Goal: Transaction & Acquisition: Purchase product/service

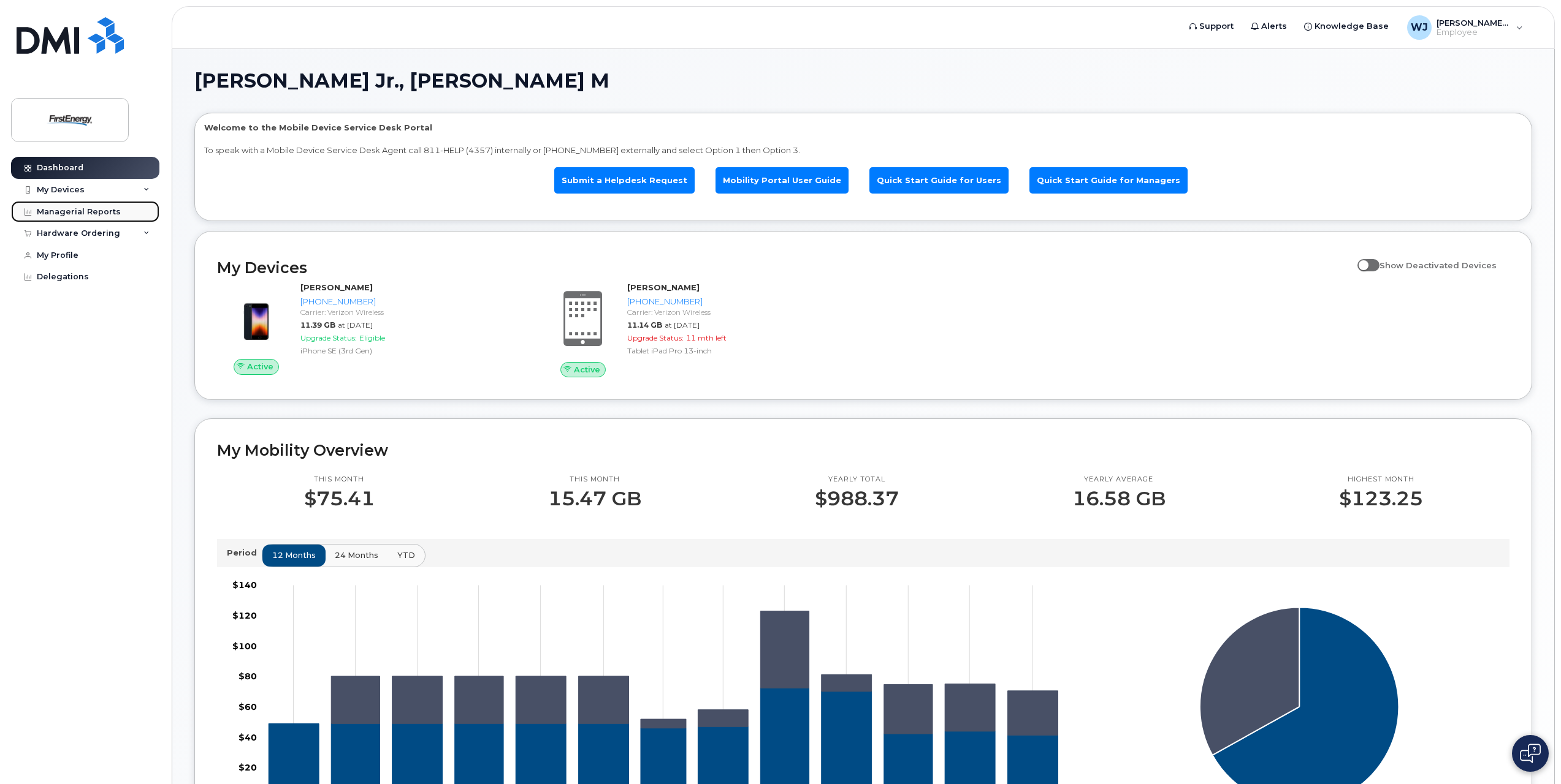
click at [78, 217] on link "Managerial Reports" at bounding box center [85, 212] width 148 height 22
click at [77, 210] on div "Managerial Reports" at bounding box center [79, 212] width 84 height 10
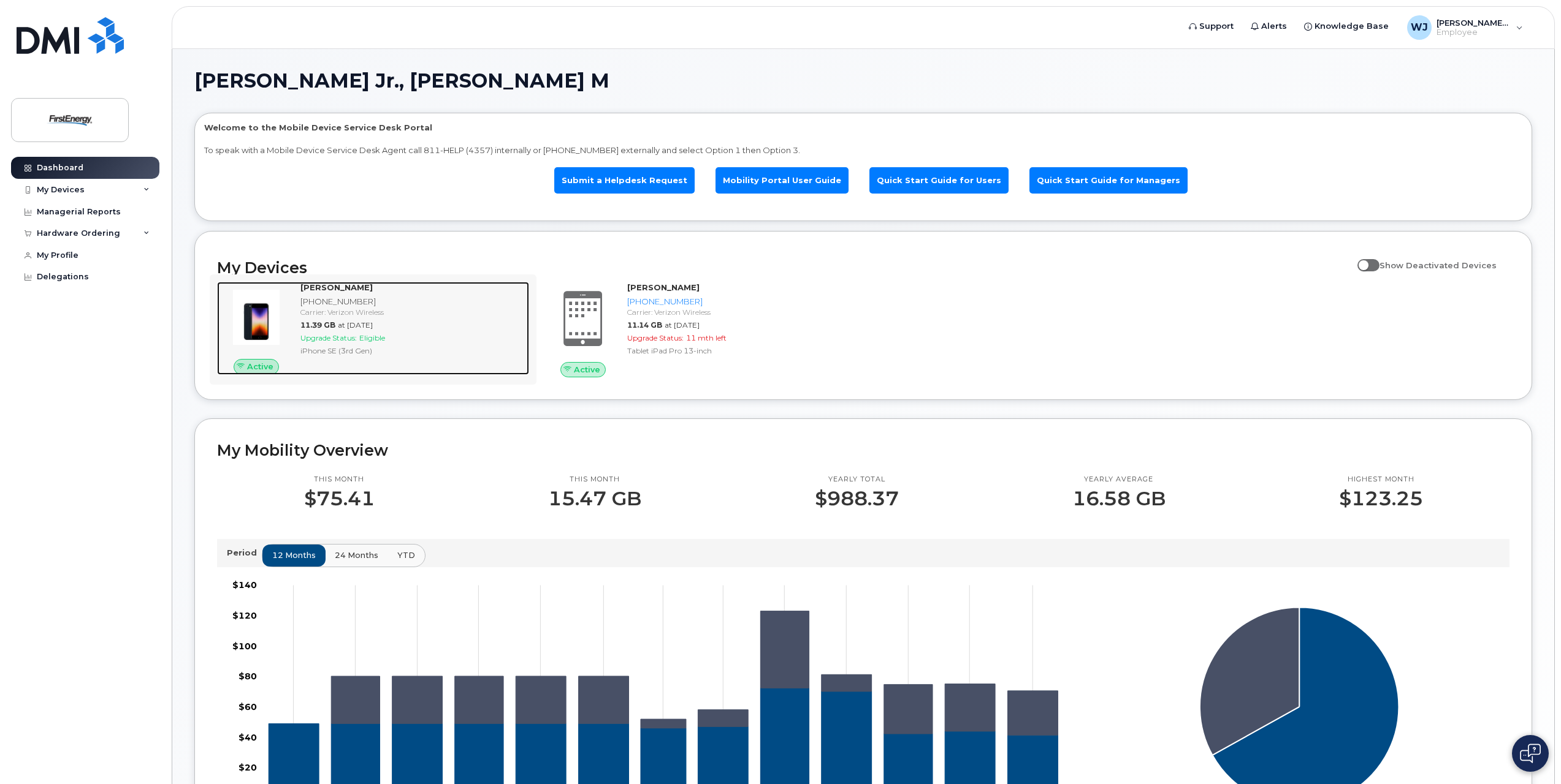
click at [316, 313] on div "Carrier: Verizon Wireless" at bounding box center [412, 312] width 223 height 11
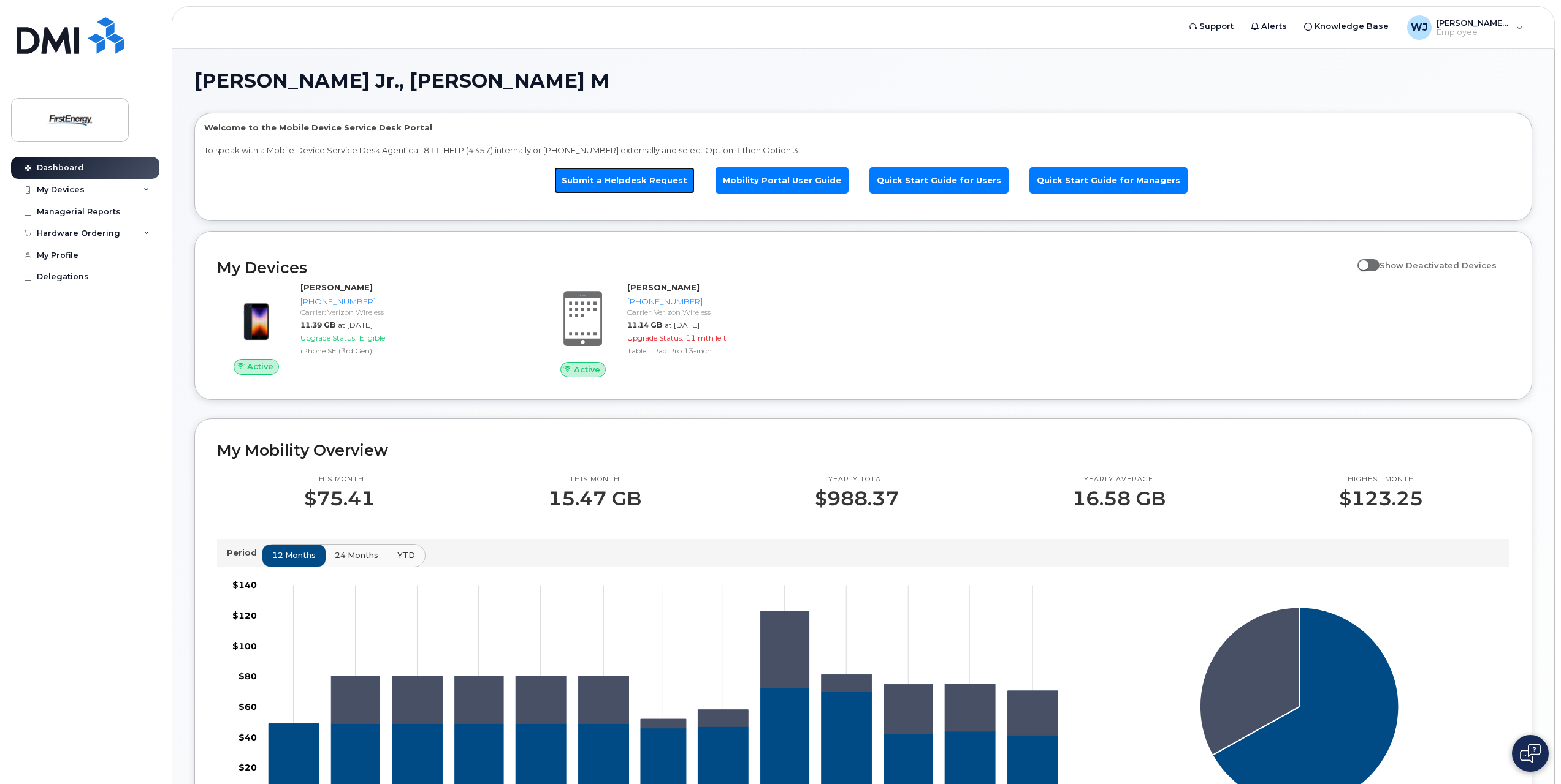
click at [650, 176] on link "Submit a Helpdesk Request" at bounding box center [624, 180] width 140 height 26
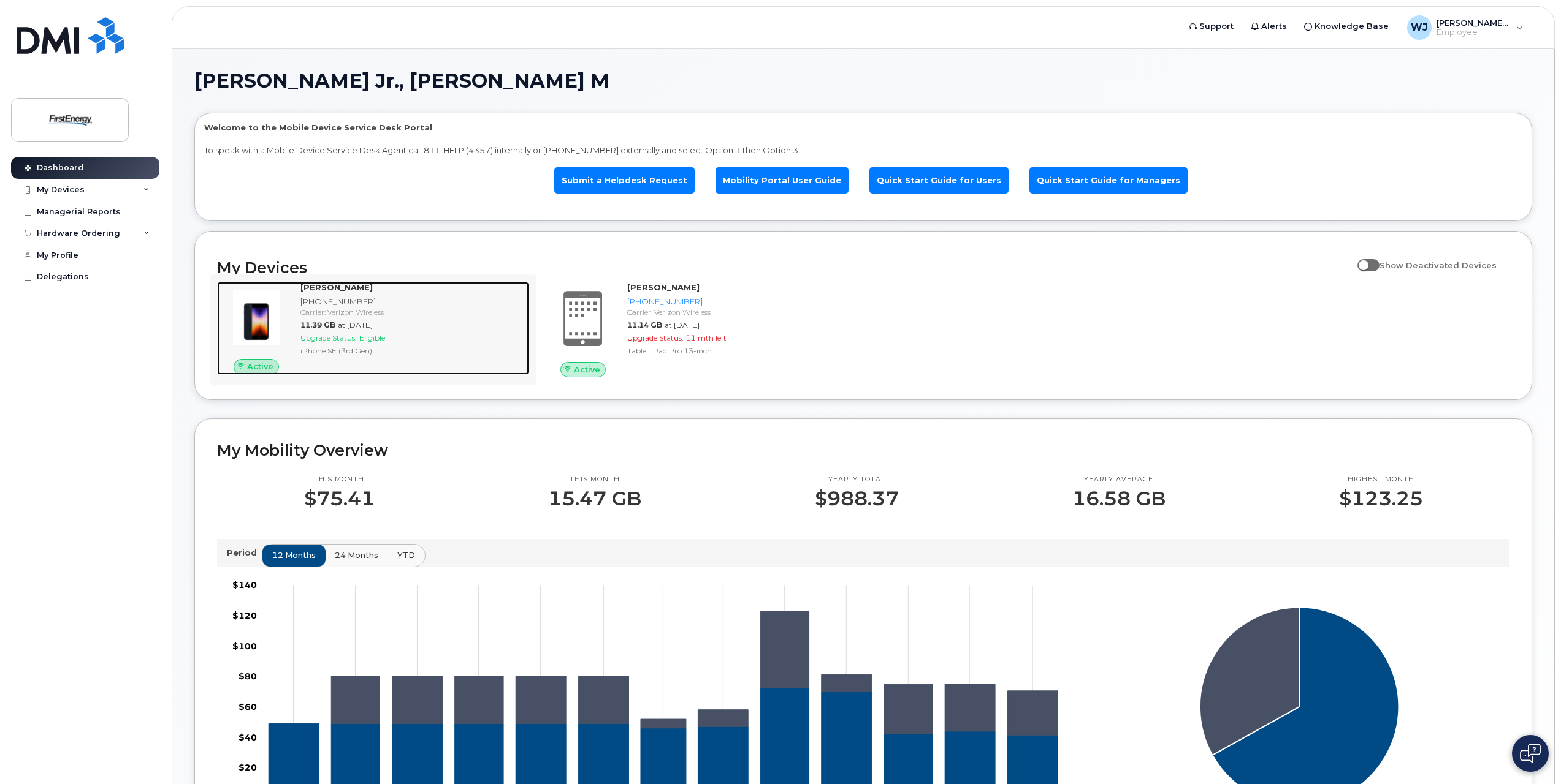
click at [309, 309] on div "Carrier: Verizon Wireless" at bounding box center [412, 312] width 223 height 11
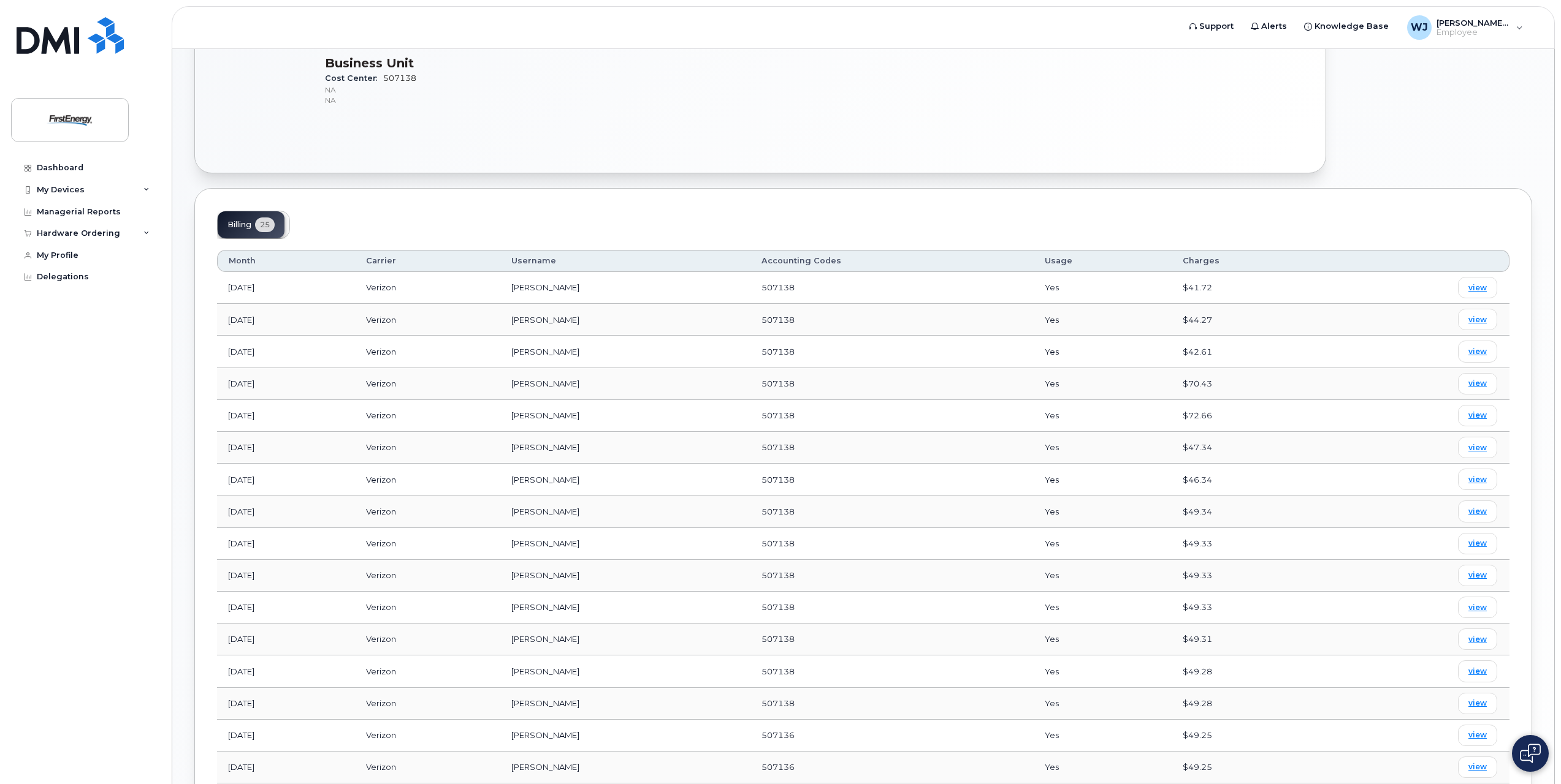
scroll to position [368, 0]
click at [1472, 290] on span "view" at bounding box center [1477, 289] width 19 height 11
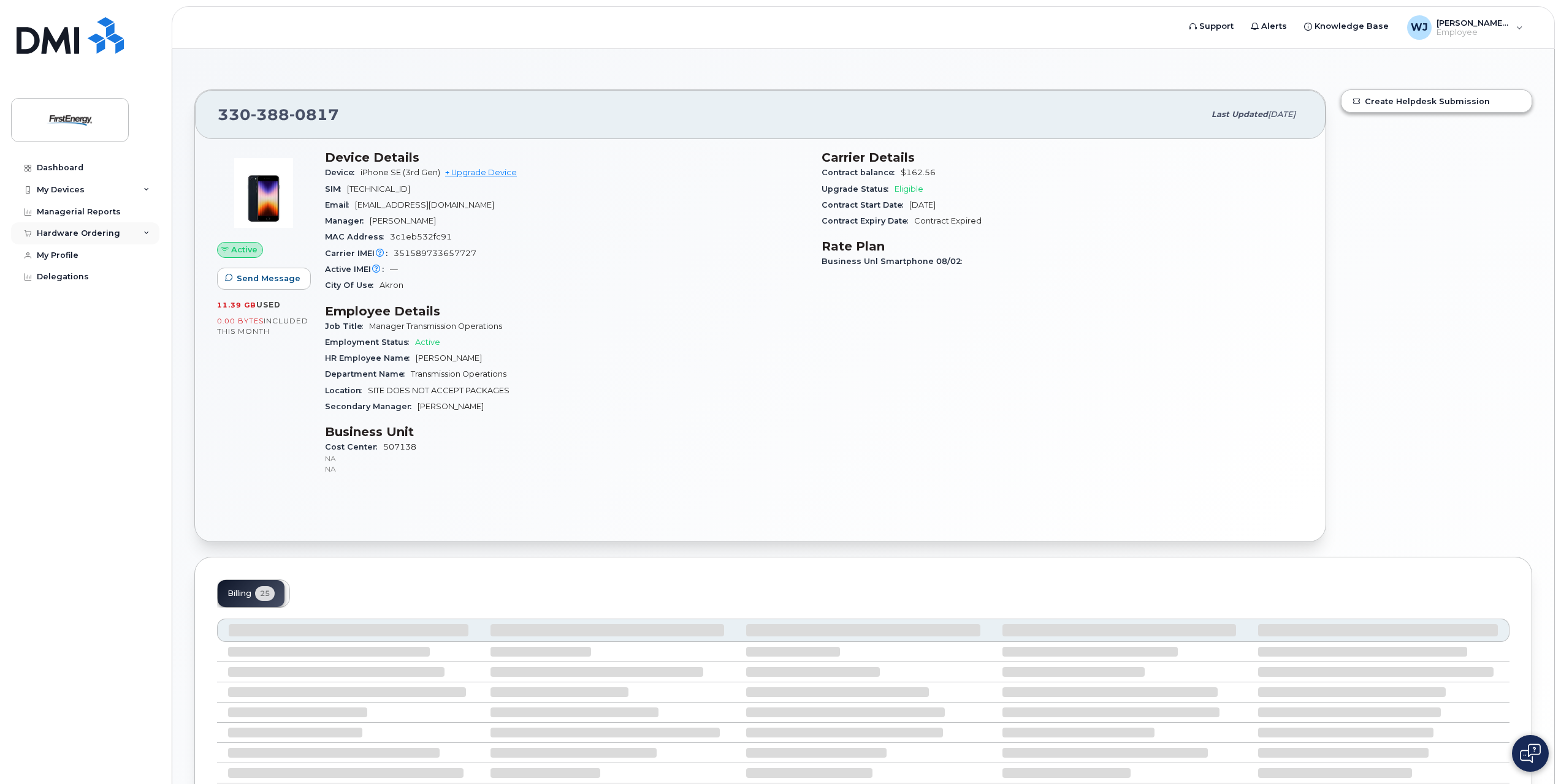
click at [142, 232] on div "Hardware Ordering" at bounding box center [85, 233] width 148 height 22
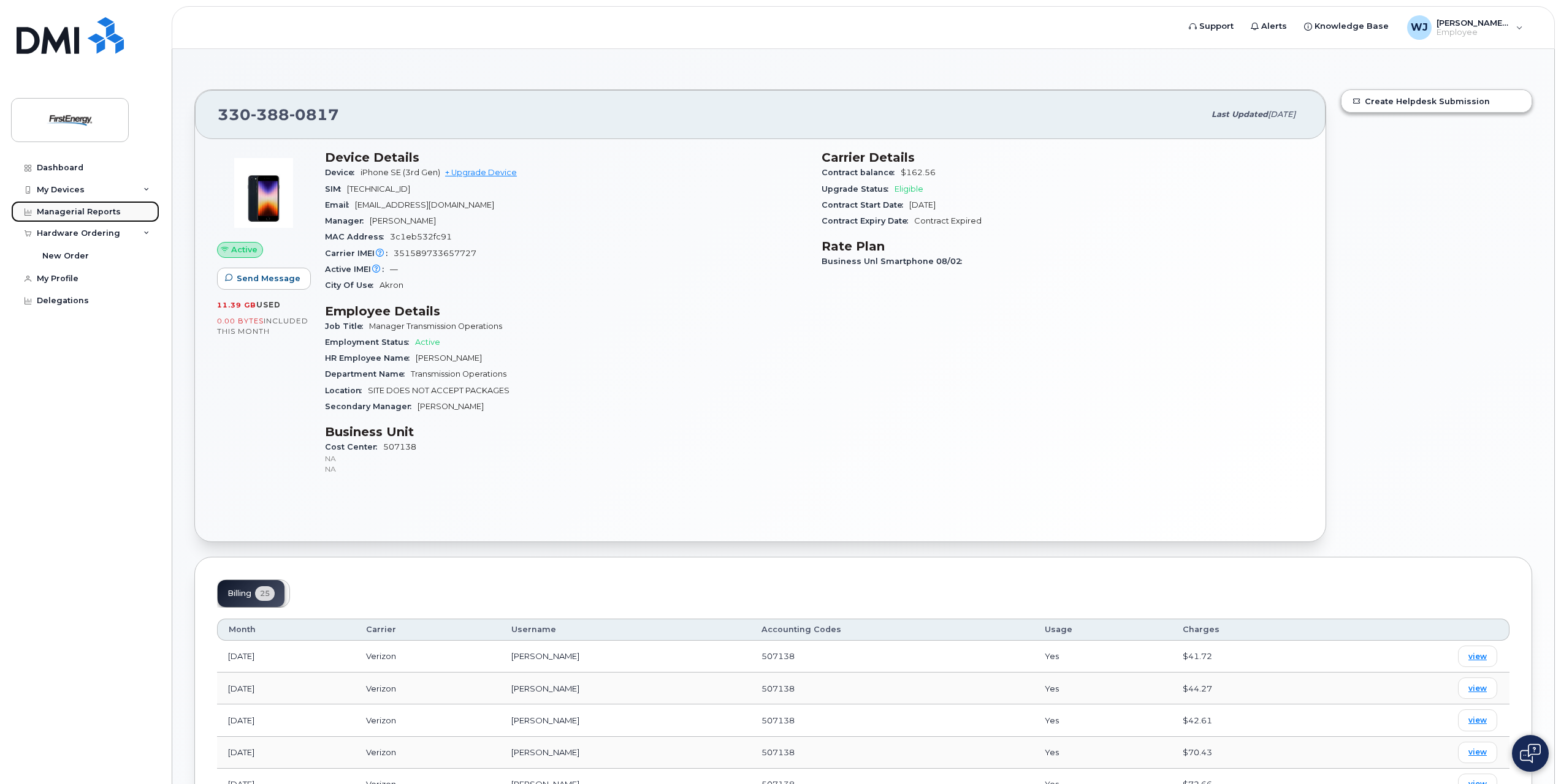
click at [72, 212] on div "Managerial Reports" at bounding box center [79, 212] width 84 height 10
click at [77, 252] on div "New Order" at bounding box center [65, 255] width 47 height 11
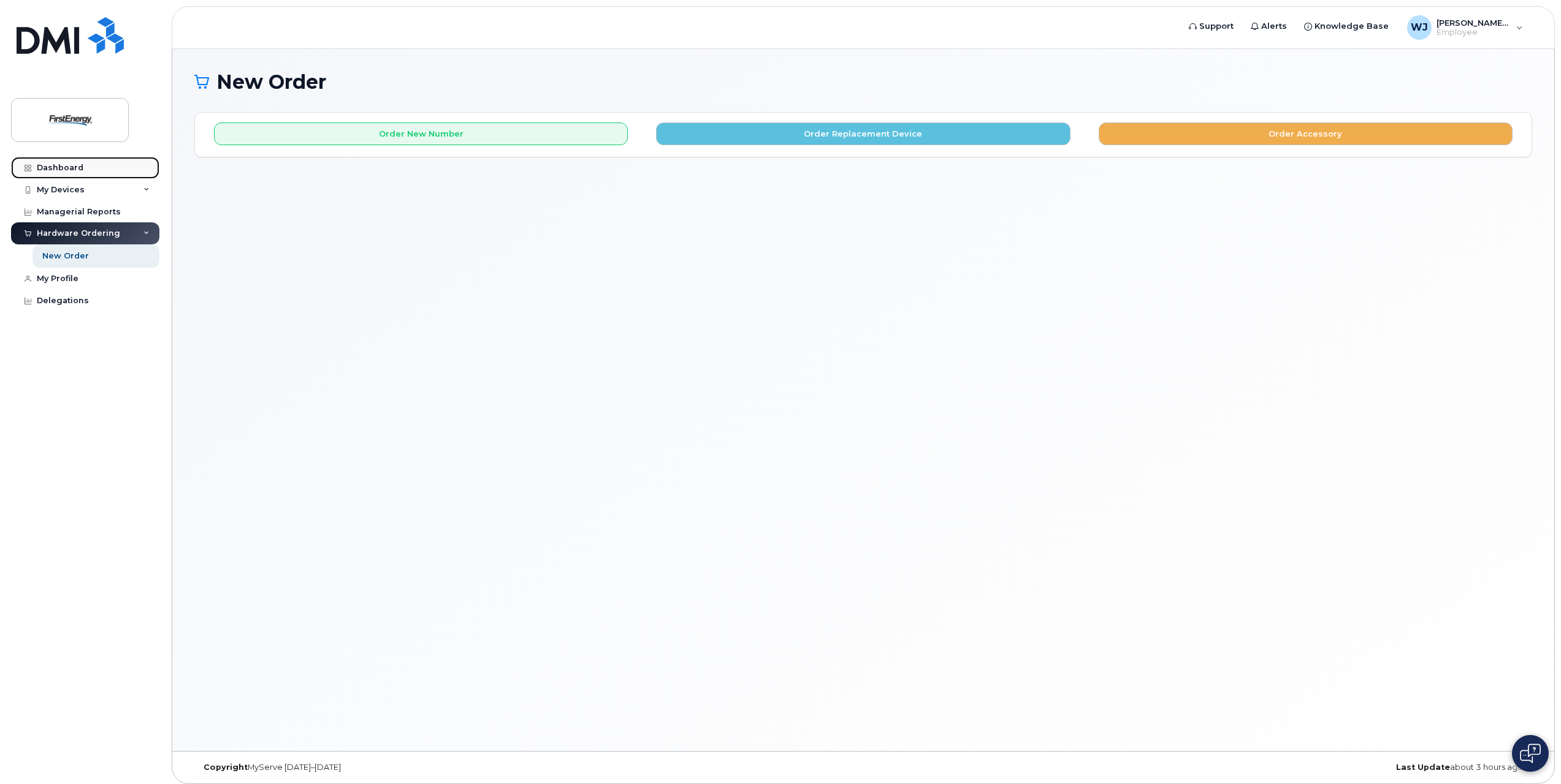
click at [60, 167] on div "Dashboard" at bounding box center [60, 168] width 47 height 10
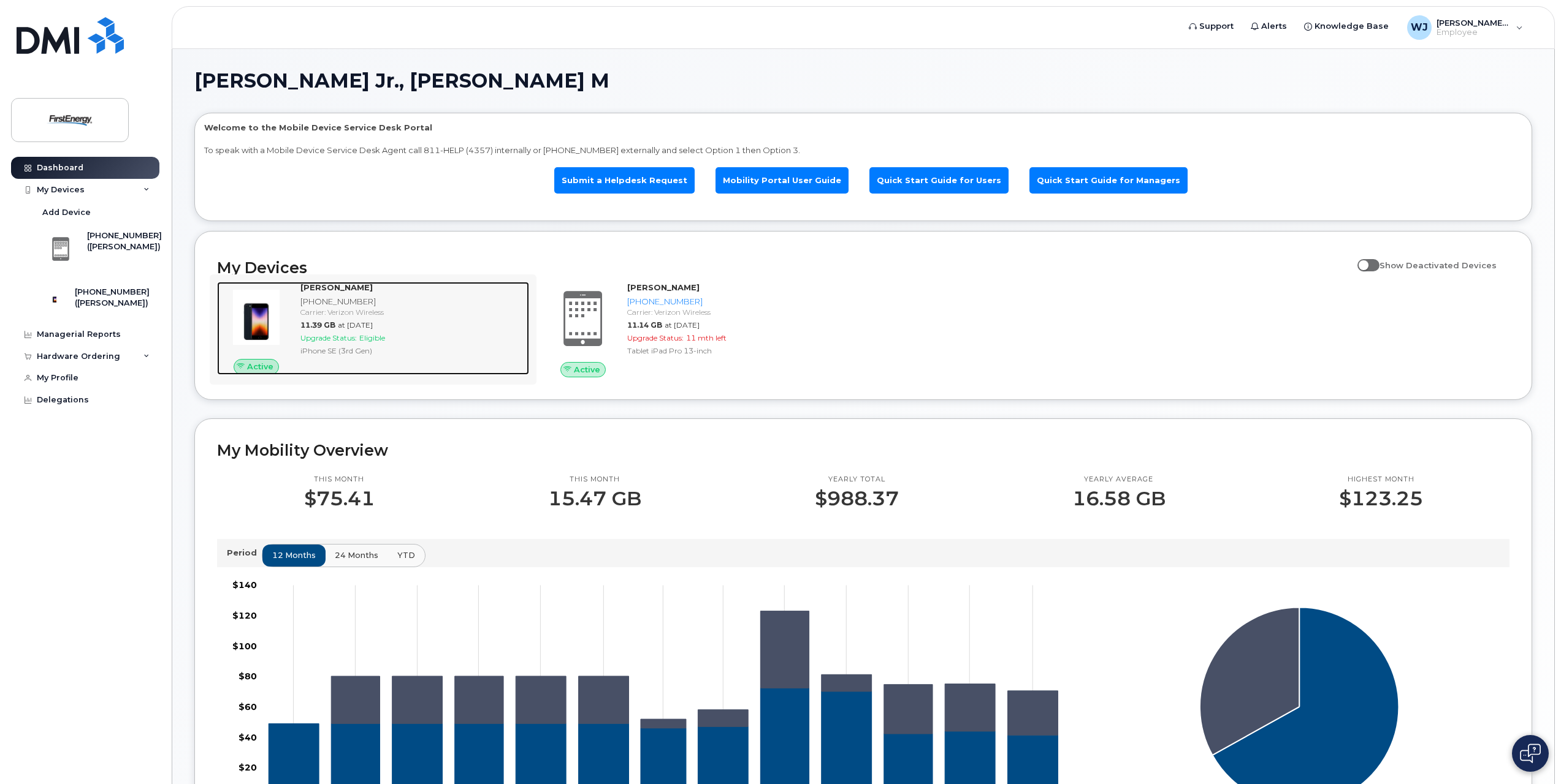
click at [357, 313] on div "Carrier: Verizon Wireless" at bounding box center [412, 312] width 223 height 11
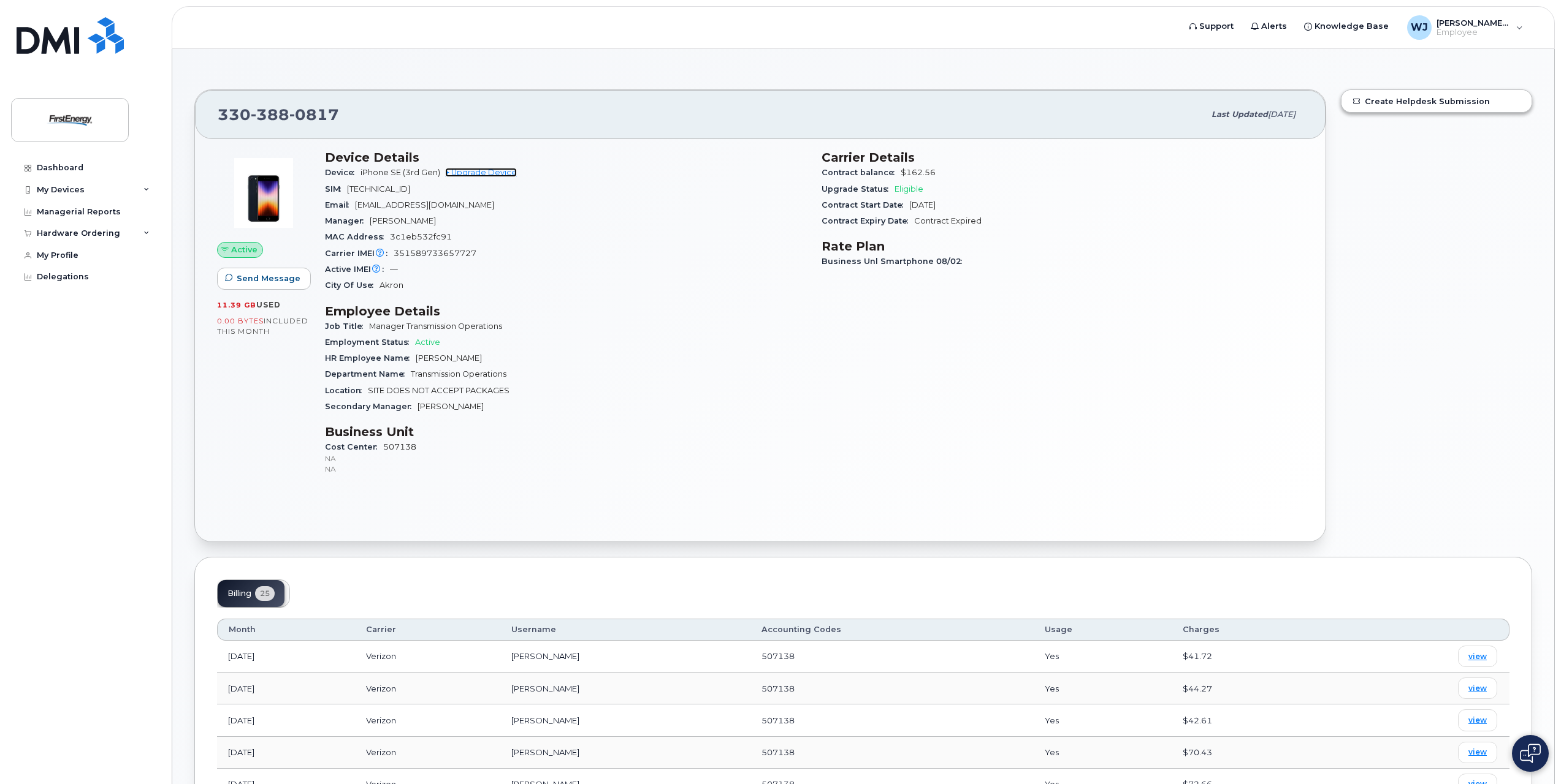
click at [478, 172] on link "+ Upgrade Device" at bounding box center [481, 172] width 72 height 9
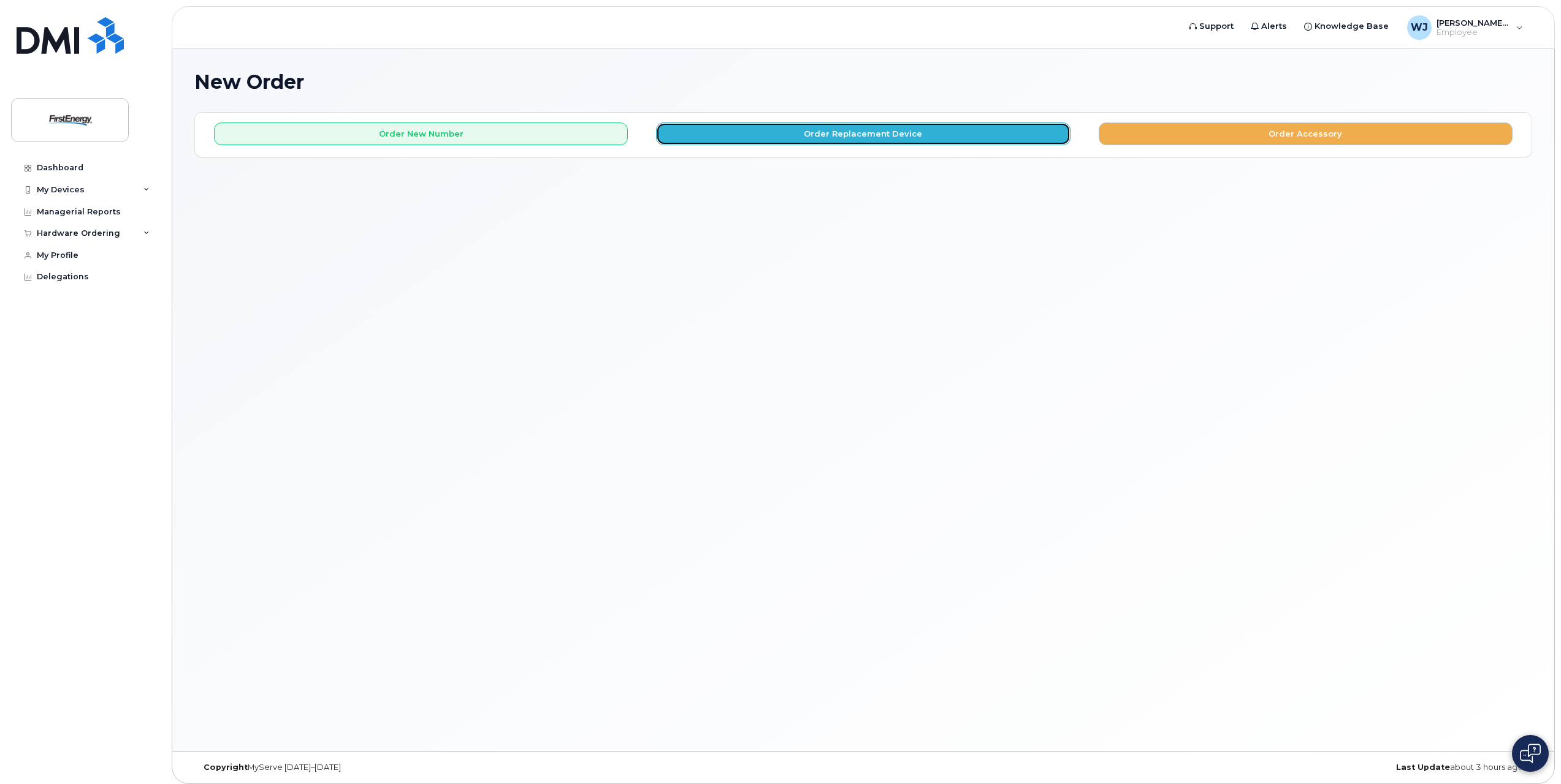
click at [861, 137] on button "Order Replacement Device" at bounding box center [862, 134] width 414 height 22
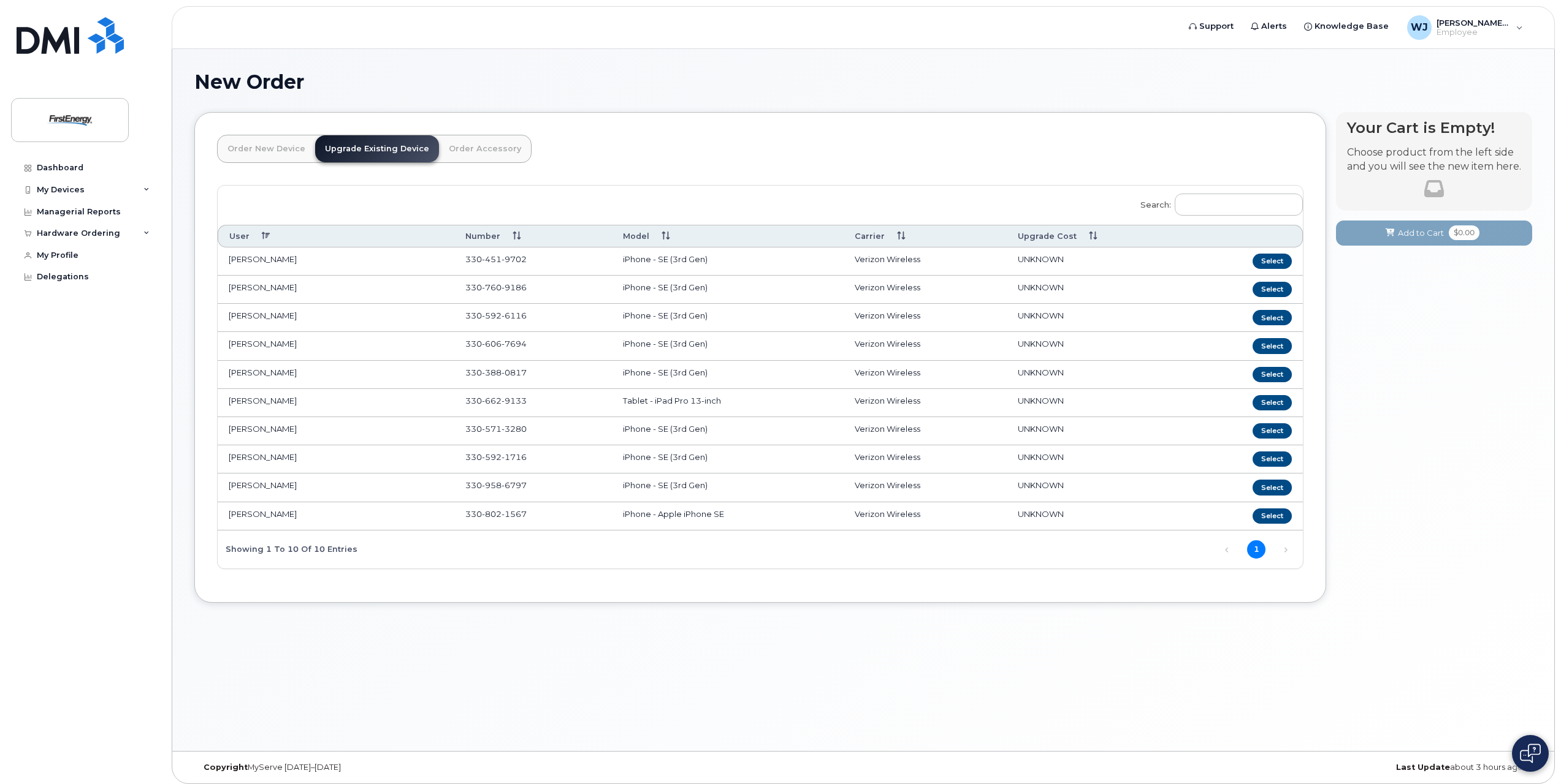
click at [249, 464] on td "MARK A MCGUIRE" at bounding box center [336, 459] width 237 height 28
click at [252, 432] on td "MARK A BACKER" at bounding box center [336, 431] width 237 height 28
click at [1288, 429] on button "Select" at bounding box center [1272, 431] width 39 height 16
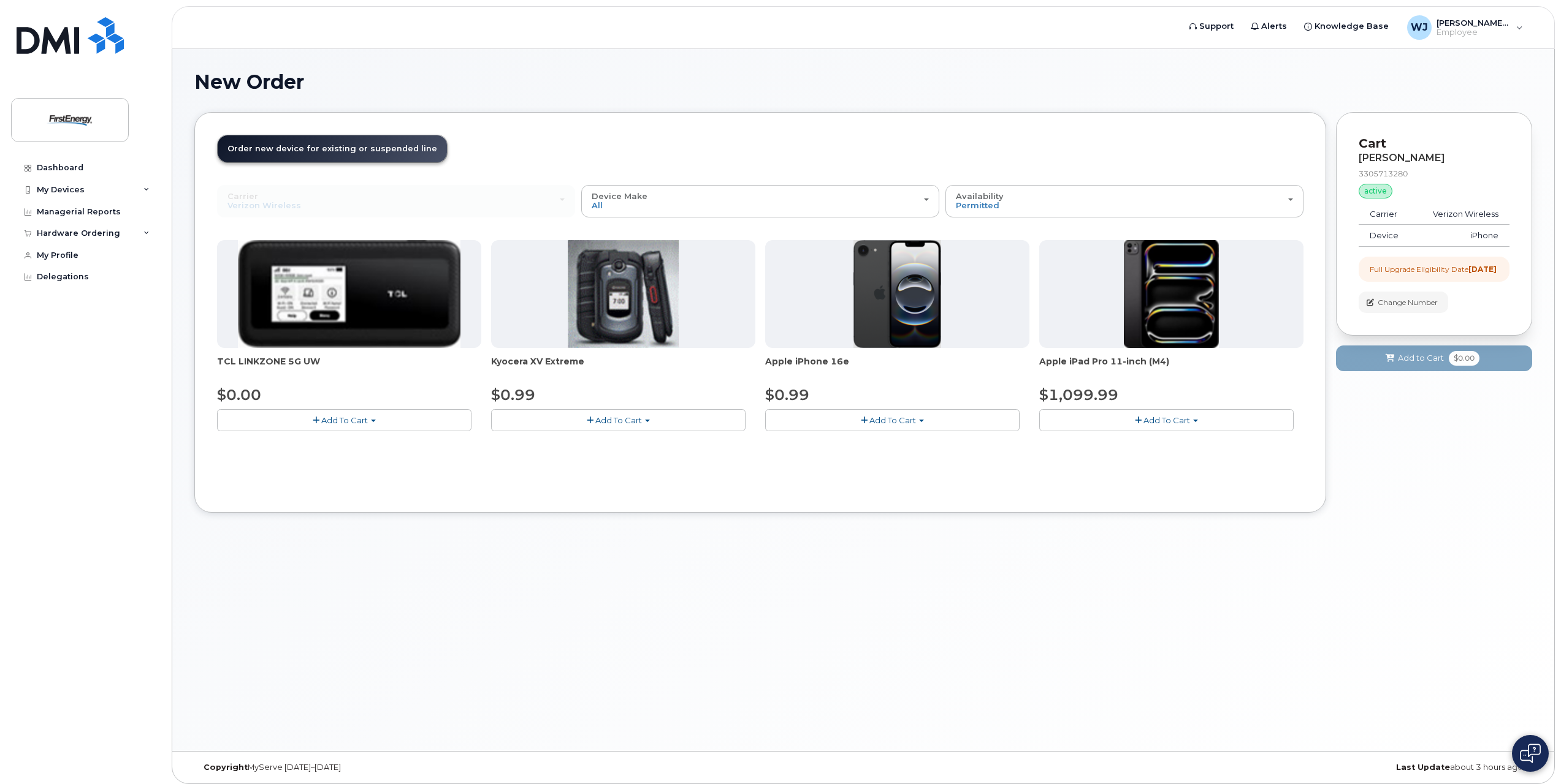
click at [918, 419] on button "Add To Cart" at bounding box center [892, 420] width 255 height 21
click at [861, 421] on span "button" at bounding box center [863, 420] width 7 height 8
click at [843, 448] on link "$0.99 - 2 Year Upgrade" at bounding box center [826, 444] width 118 height 16
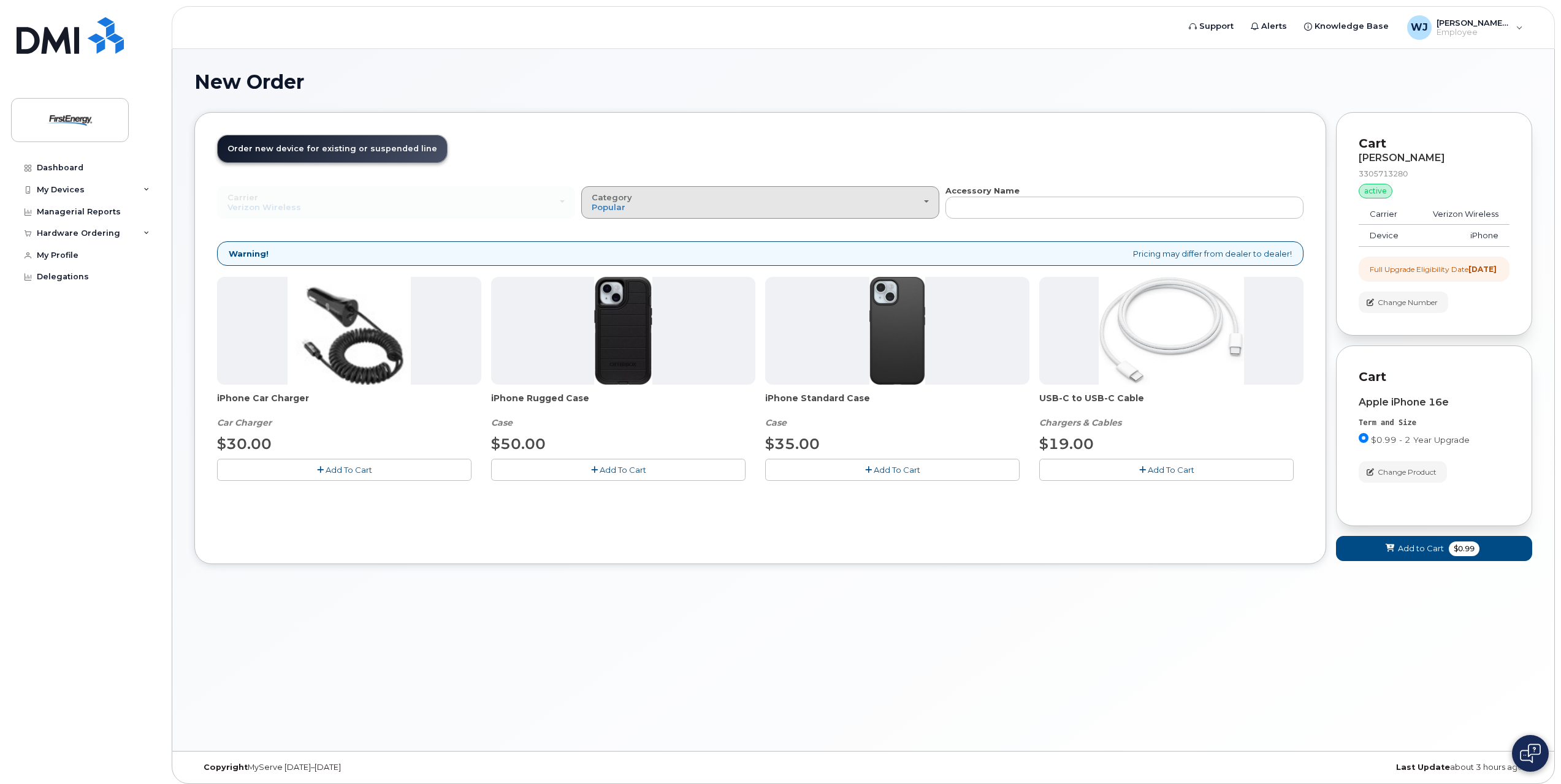
click at [927, 203] on div "Category Popular" at bounding box center [760, 202] width 338 height 19
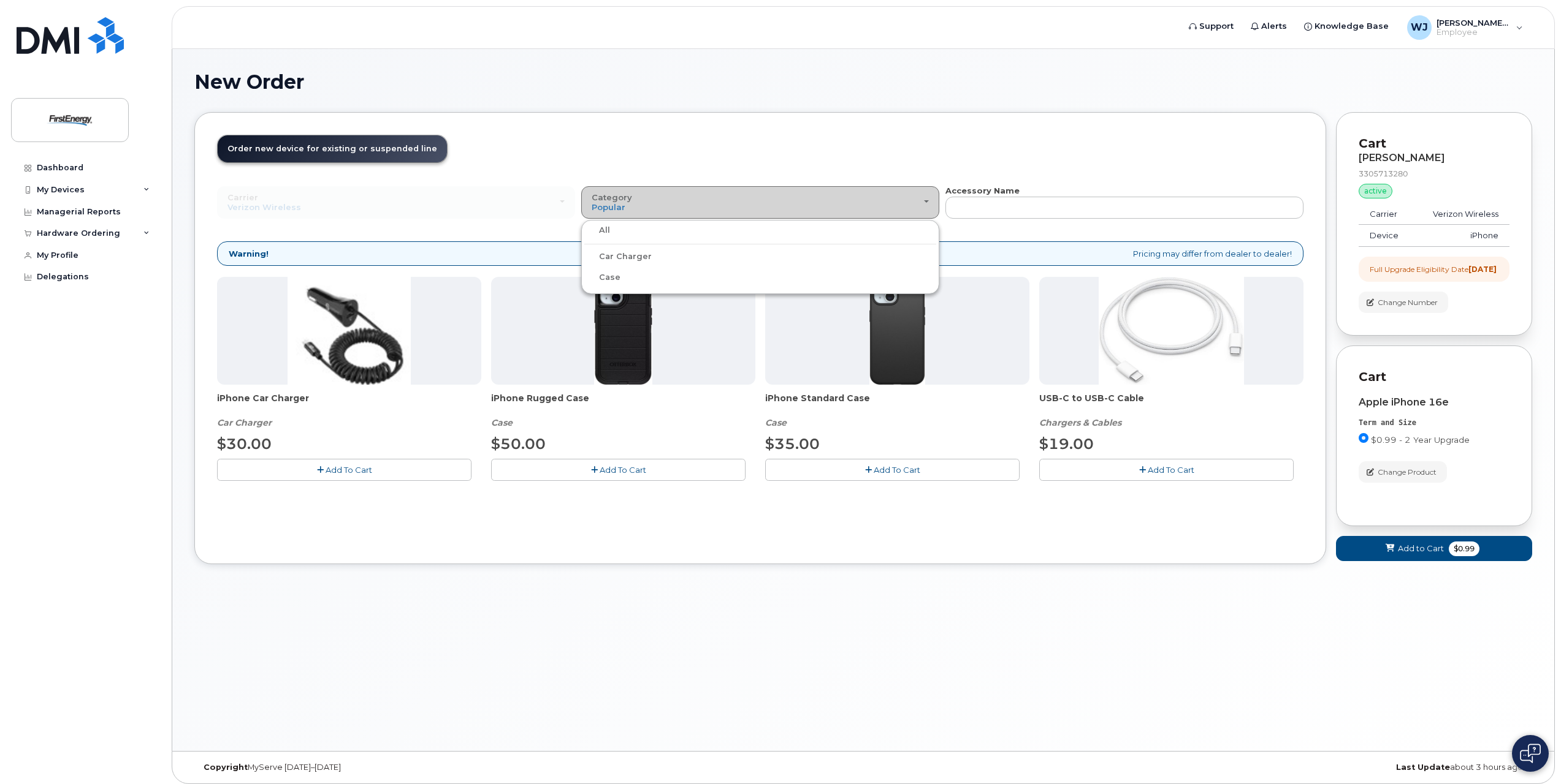
click at [927, 203] on div "Category Popular" at bounding box center [760, 202] width 338 height 19
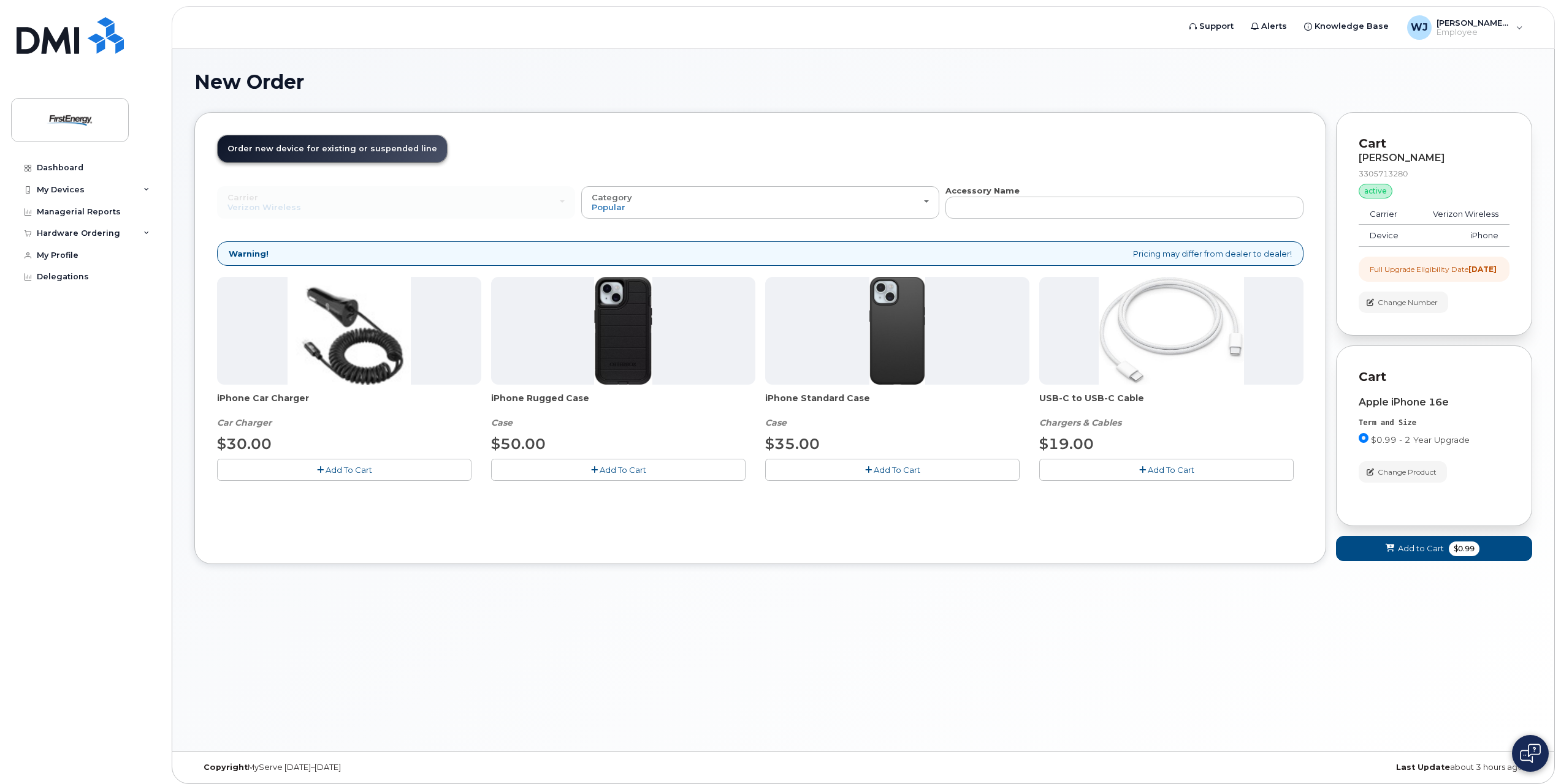
click at [1169, 467] on span "Add To Cart" at bounding box center [1172, 470] width 47 height 10
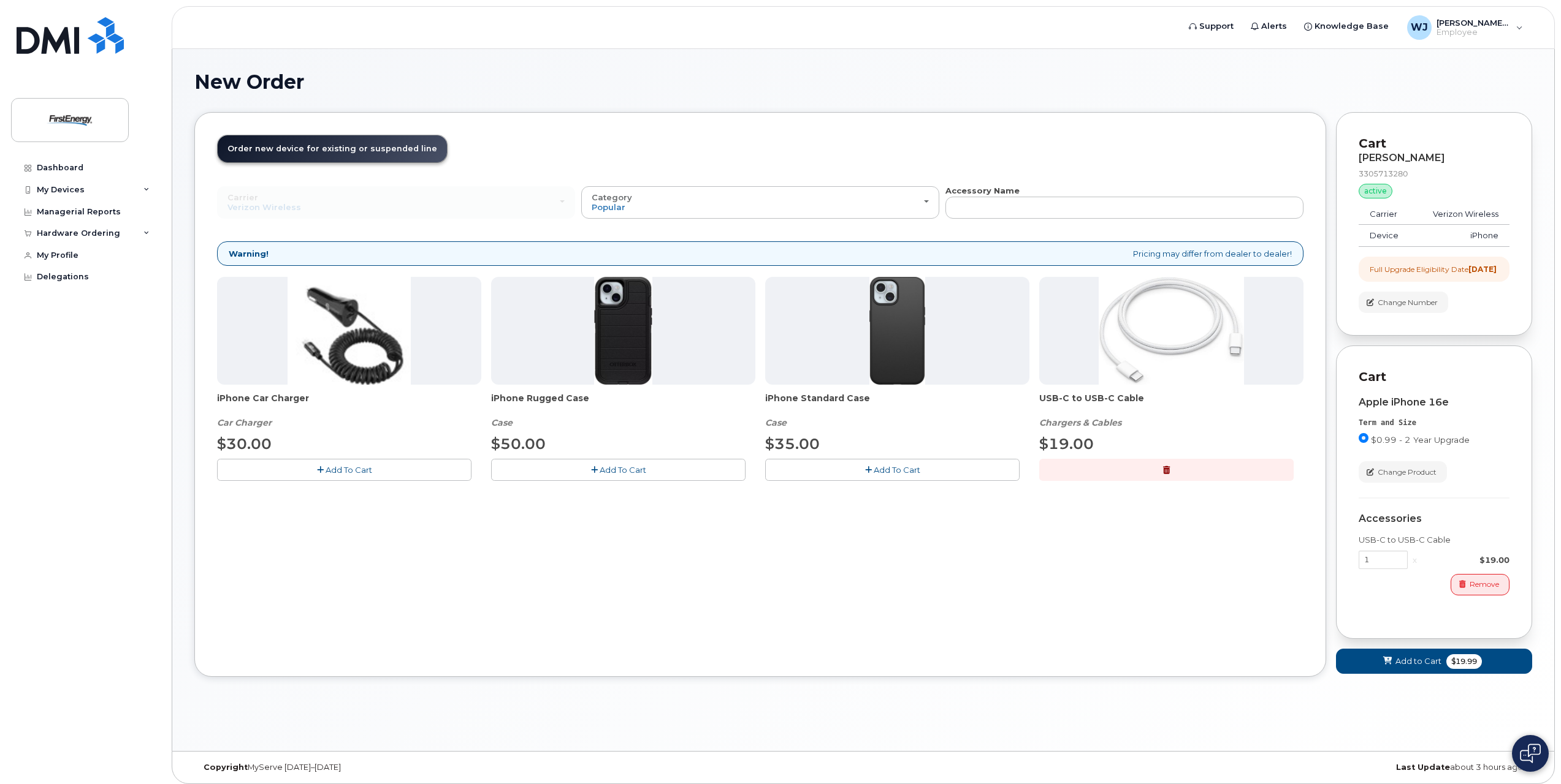
click at [340, 466] on span "Add To Cart" at bounding box center [349, 470] width 47 height 10
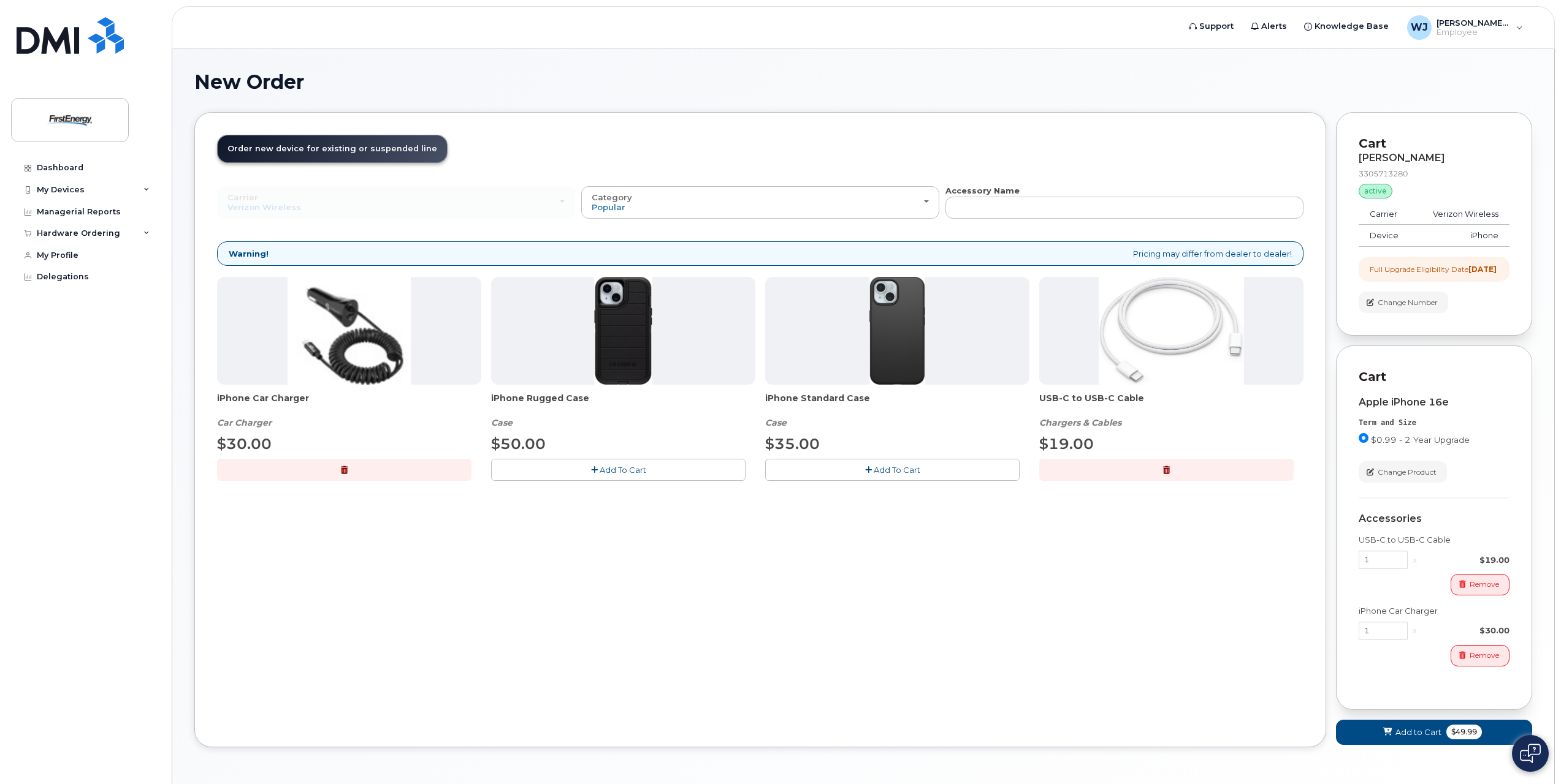
click at [619, 473] on span "Add To Cart" at bounding box center [623, 470] width 47 height 10
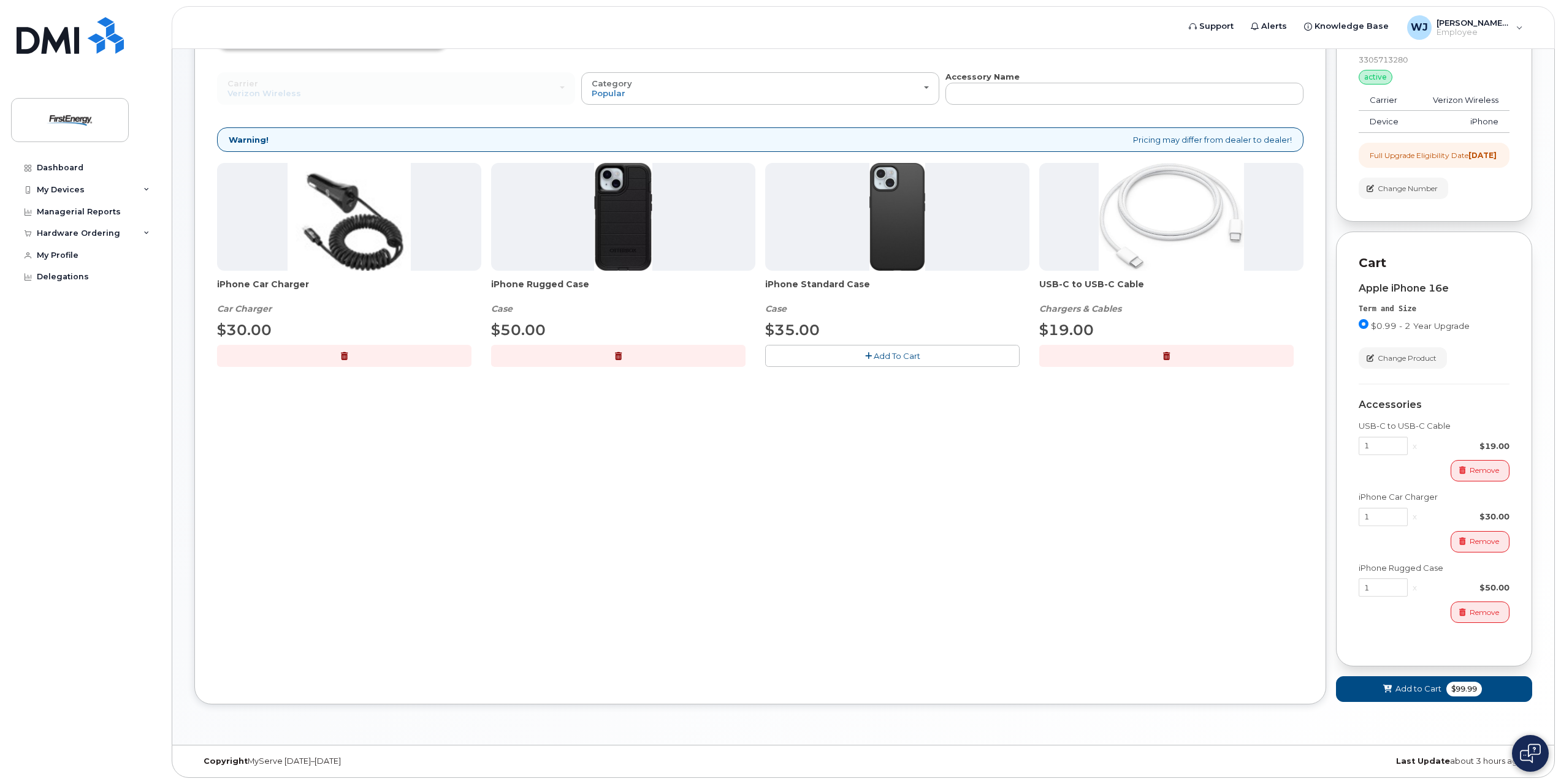
scroll to position [125, 0]
click at [1412, 689] on span "Add to Cart" at bounding box center [1418, 689] width 46 height 12
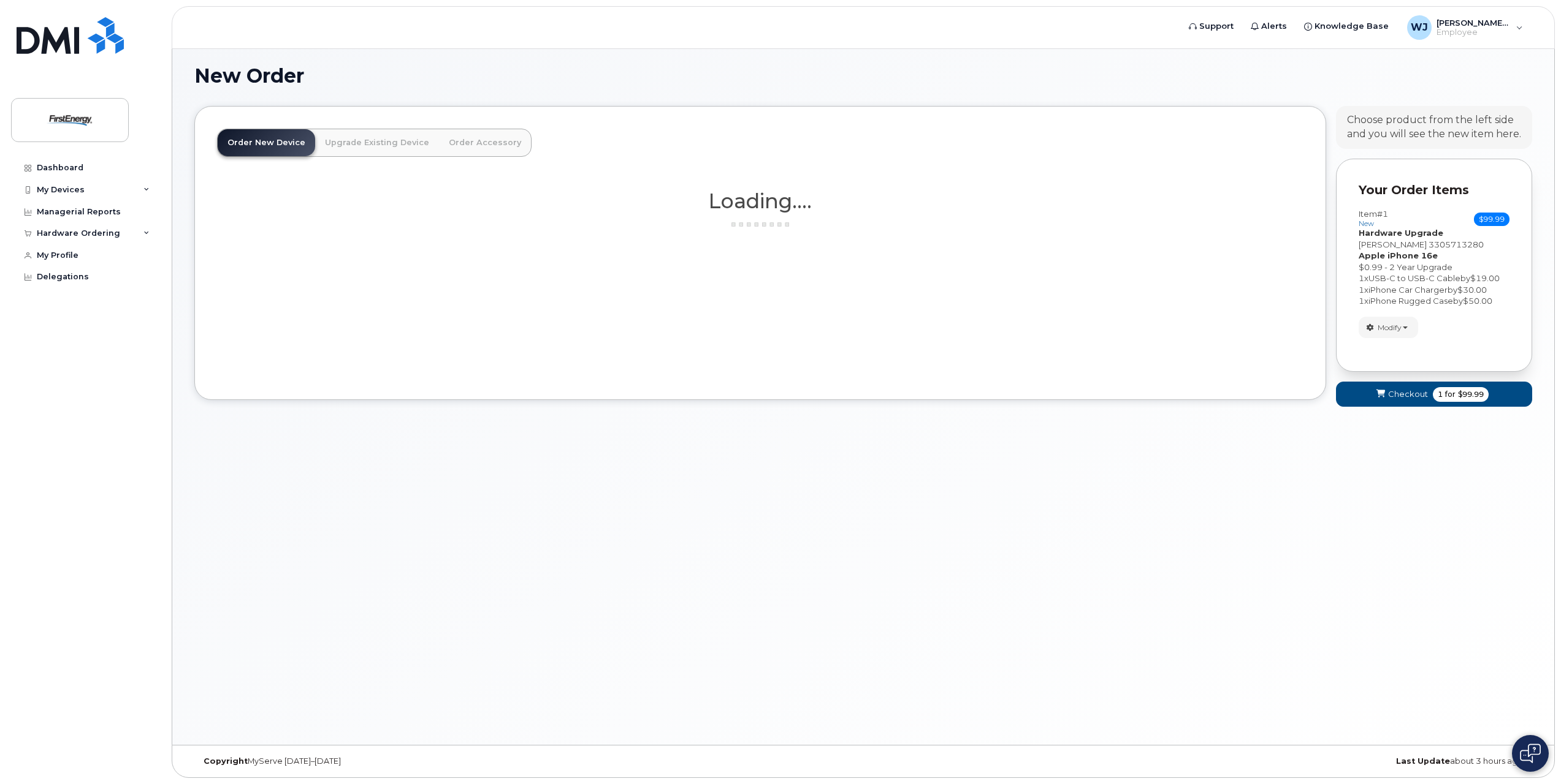
scroll to position [6, 0]
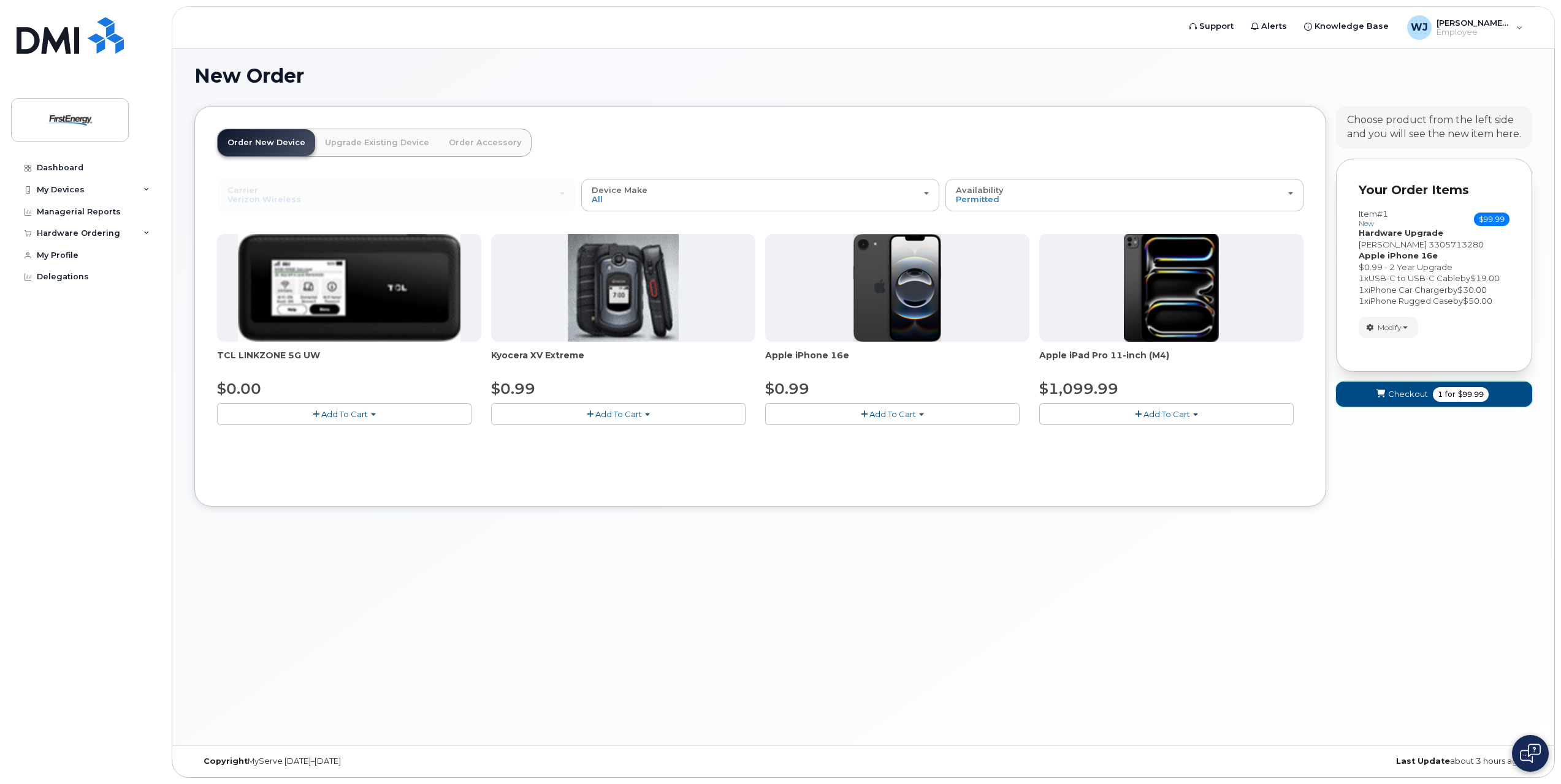
click at [1398, 397] on span "Checkout" at bounding box center [1408, 394] width 40 height 12
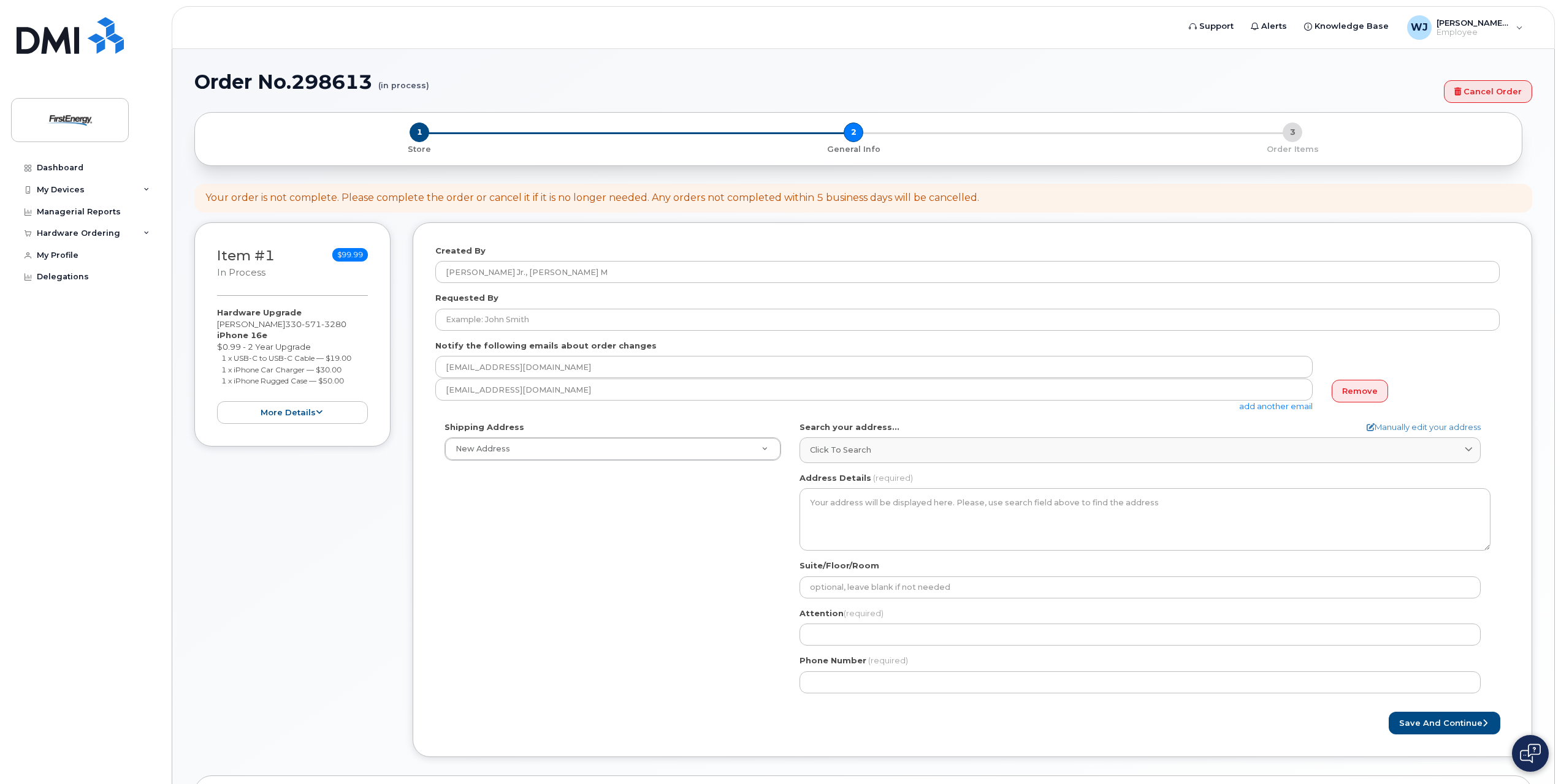
select select
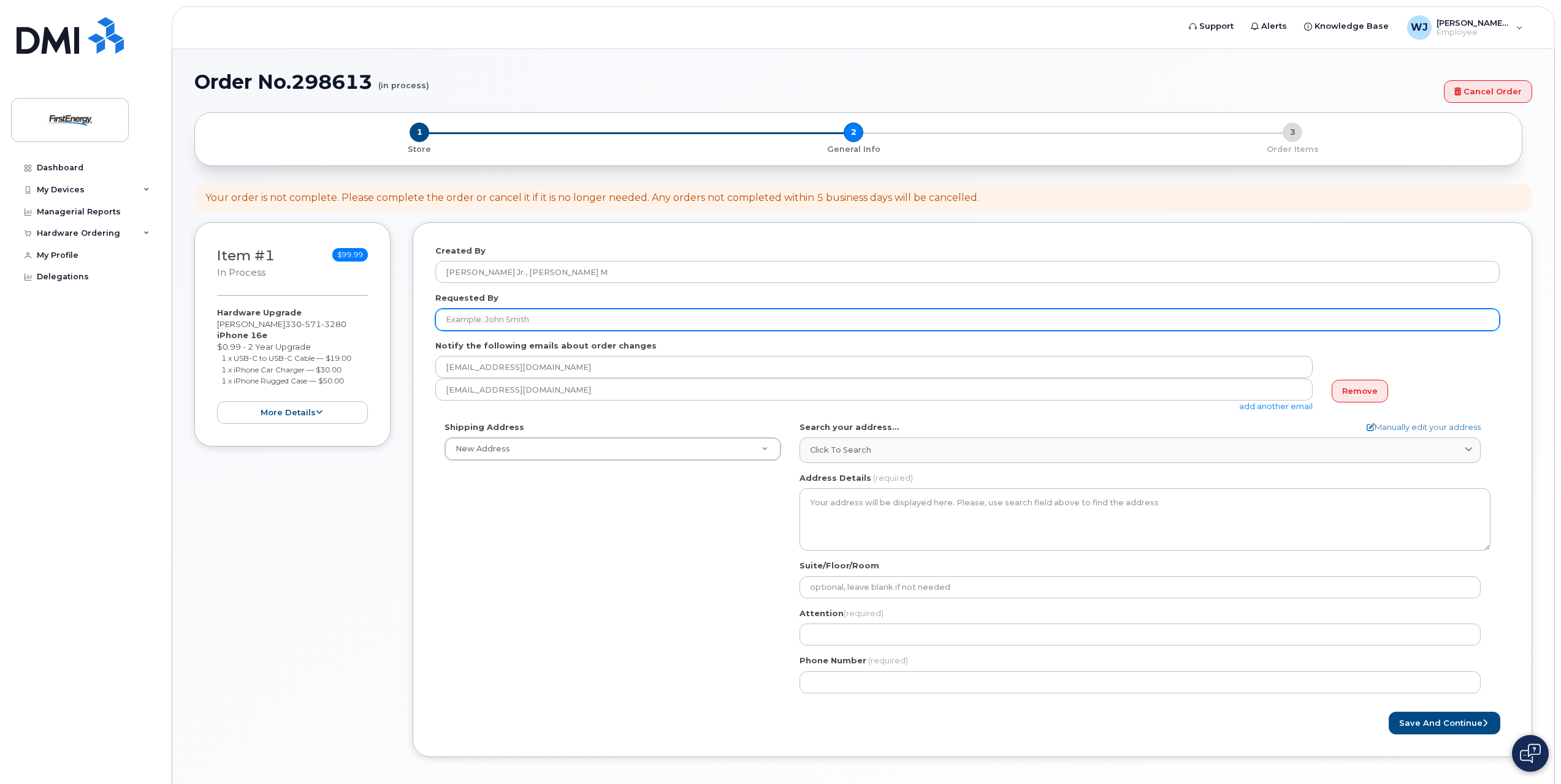
click at [526, 320] on input "Requested By" at bounding box center [967, 320] width 1064 height 22
click at [598, 318] on input "Requested By" at bounding box center [967, 320] width 1064 height 22
type input "M"
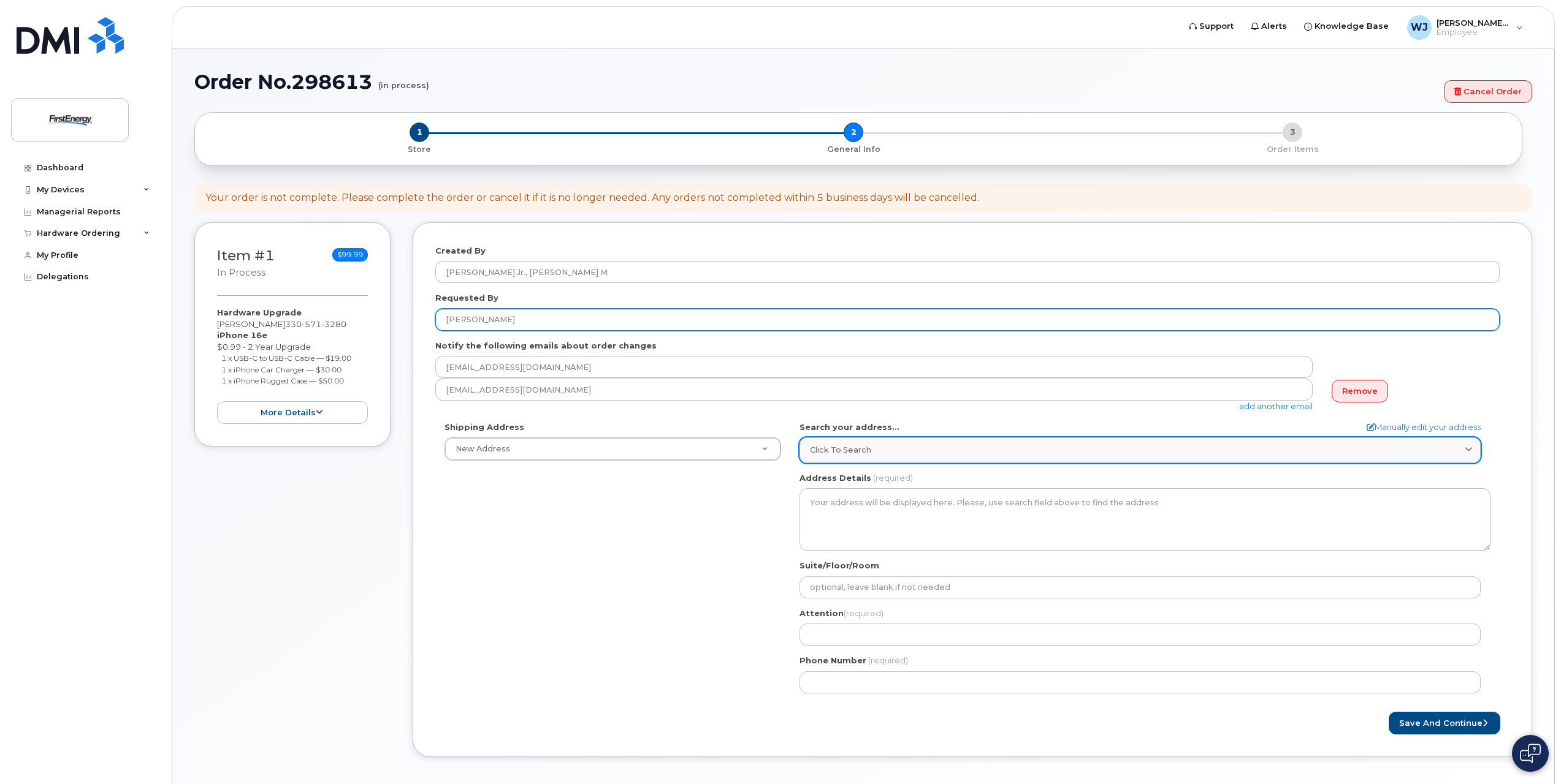
type input "Keith Weidrick"
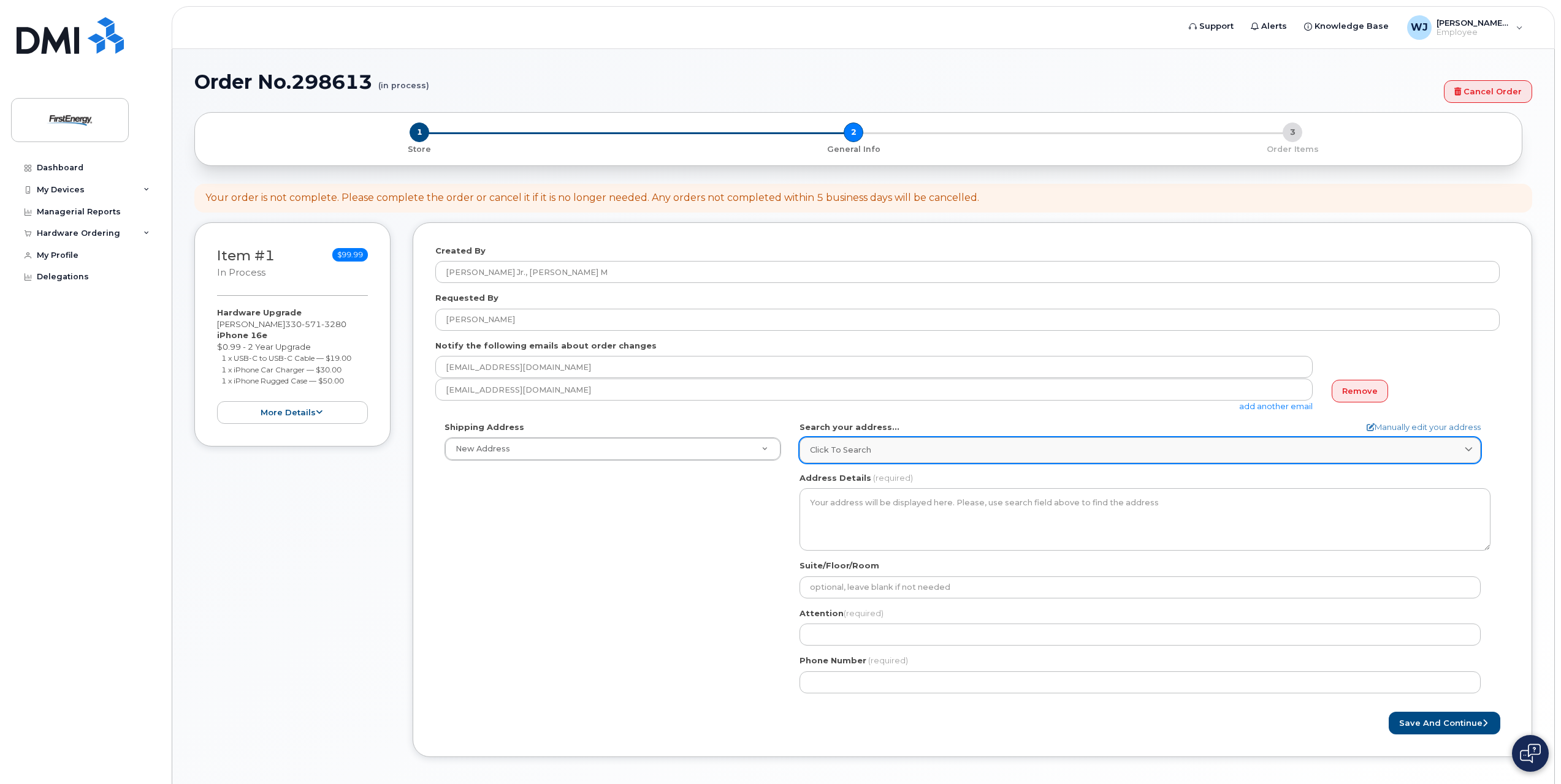
click at [834, 445] on span "Click to search" at bounding box center [840, 451] width 61 height 12
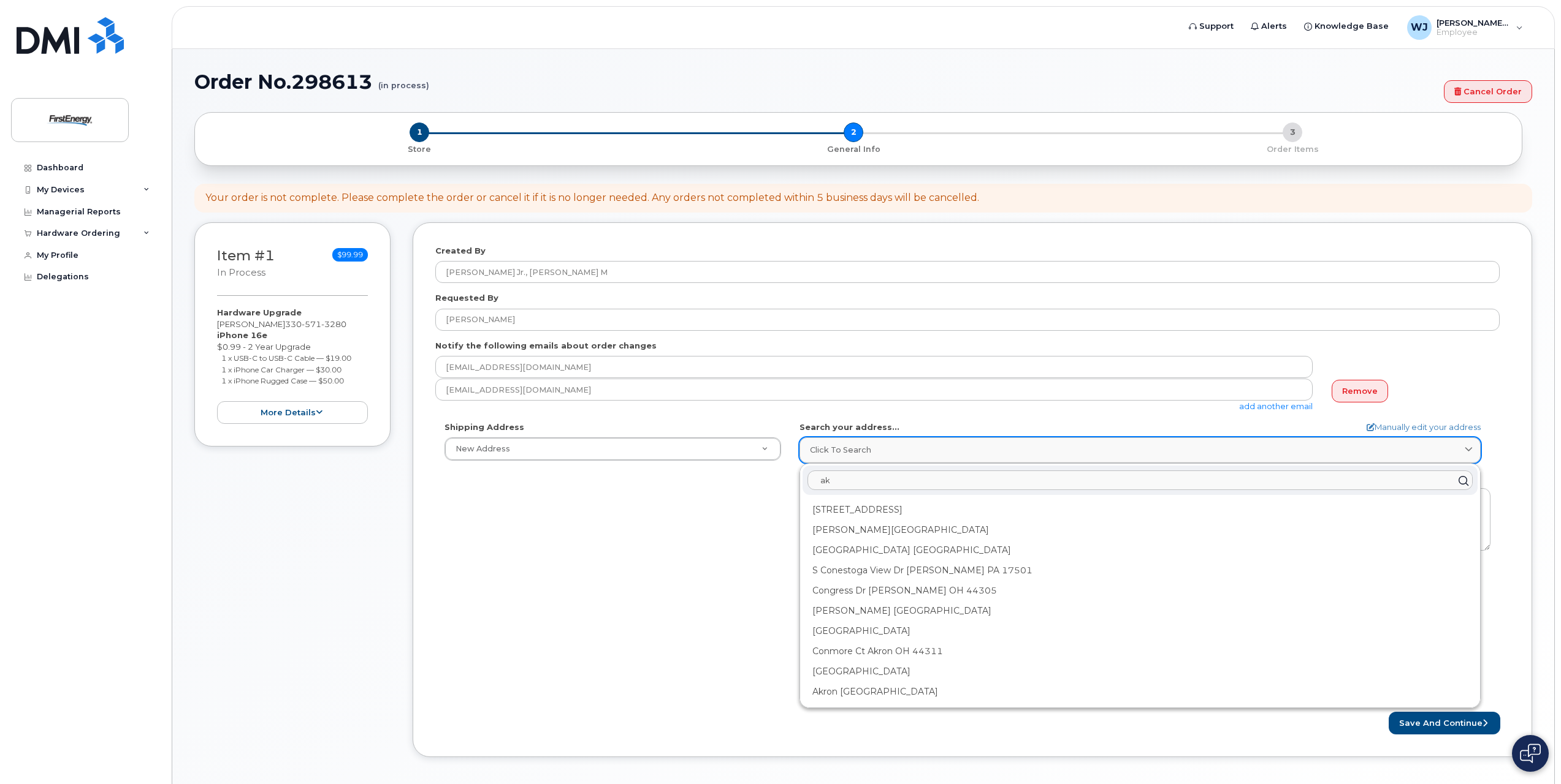
type input "a"
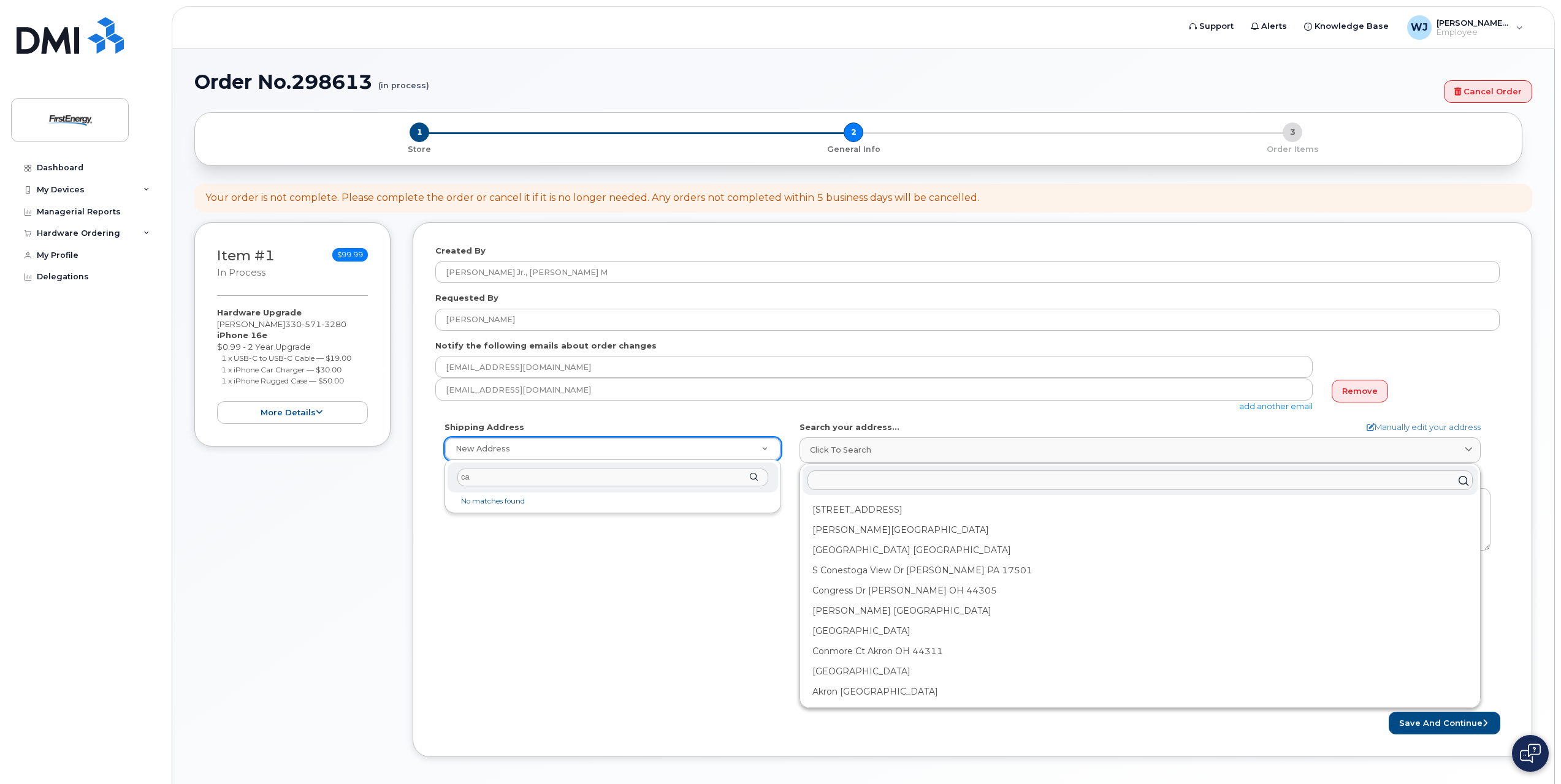
type input "c"
click at [764, 588] on div "Shipping Address New Address New Address AB Search your address... Manually edi…" at bounding box center [967, 562] width 1064 height 281
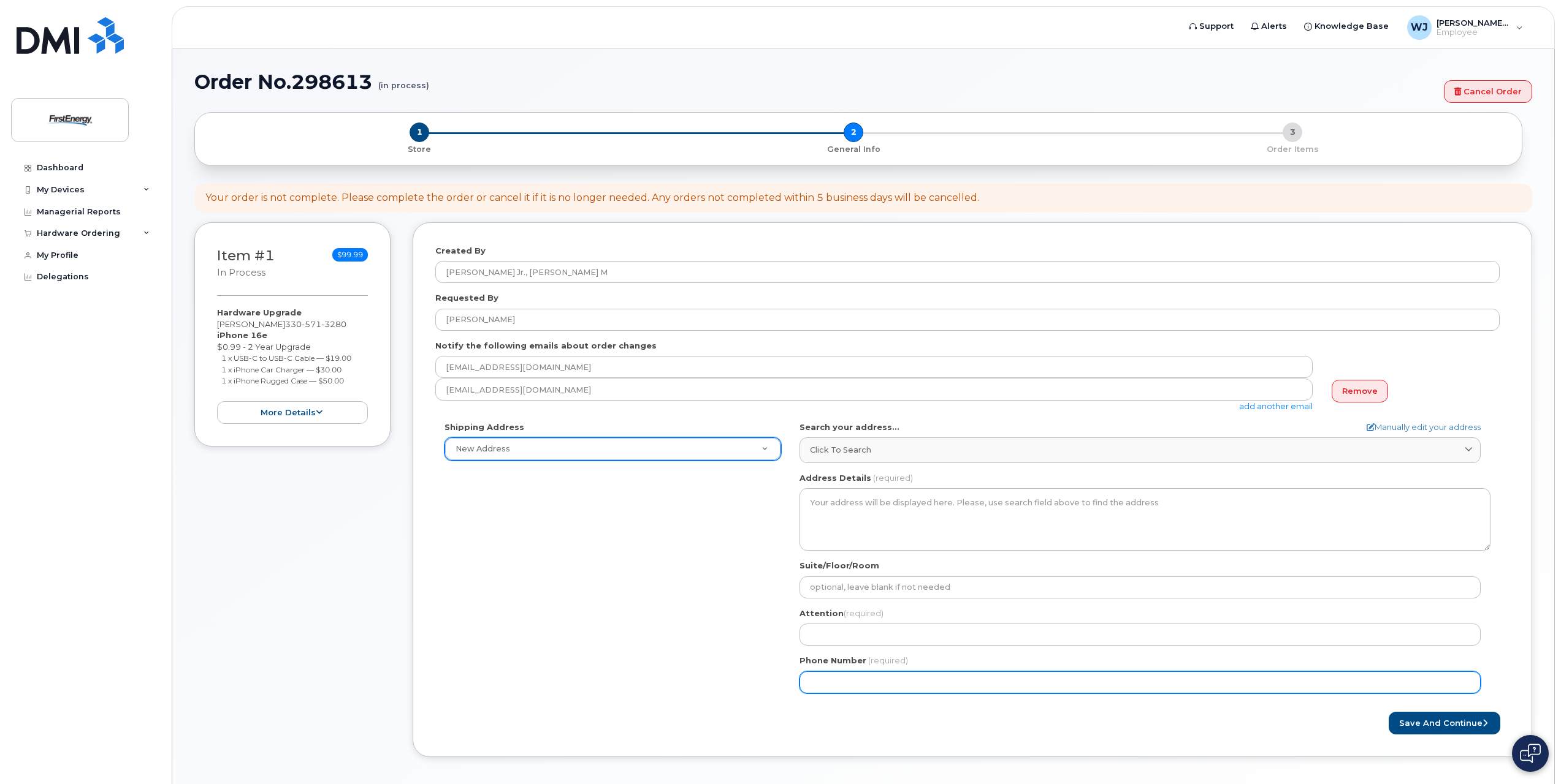
click at [817, 683] on input "Phone Number" at bounding box center [1141, 683] width 681 height 22
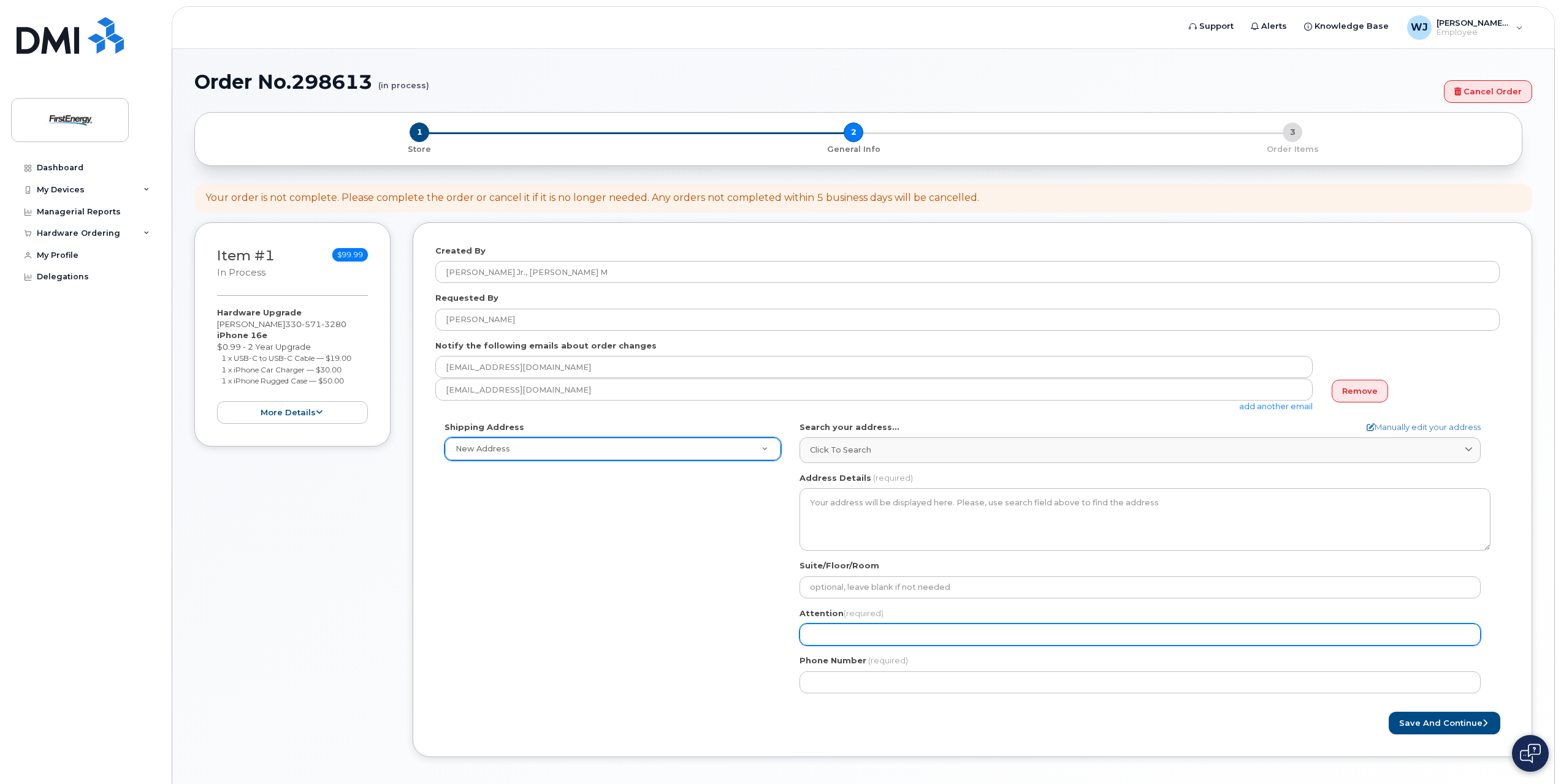
click at [831, 631] on input "Attention (required)" at bounding box center [1141, 635] width 681 height 22
select select
type input "M"
select select
type input "Ma"
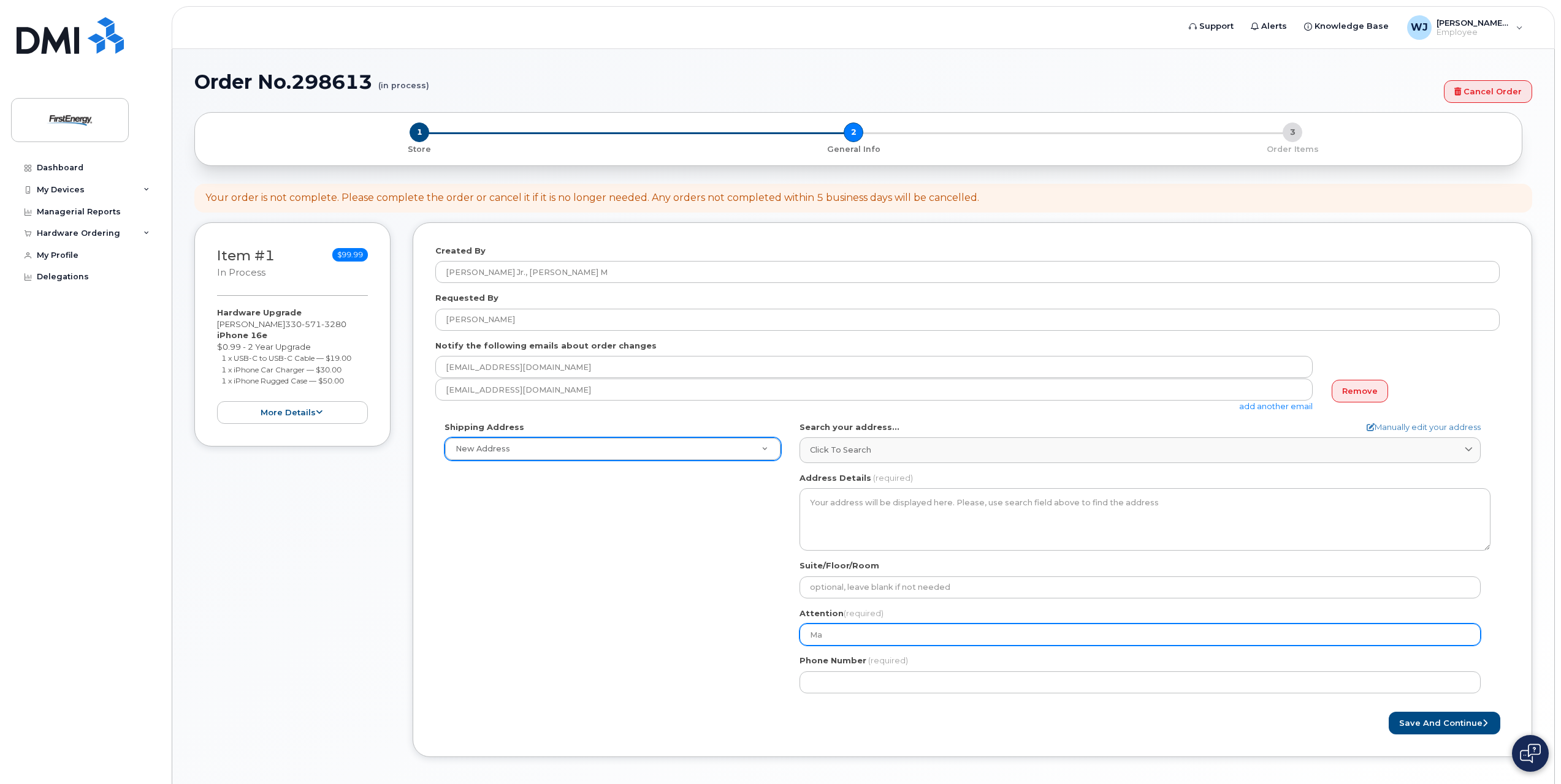
select select
type input "Mar"
select select
type input "Mark"
select select
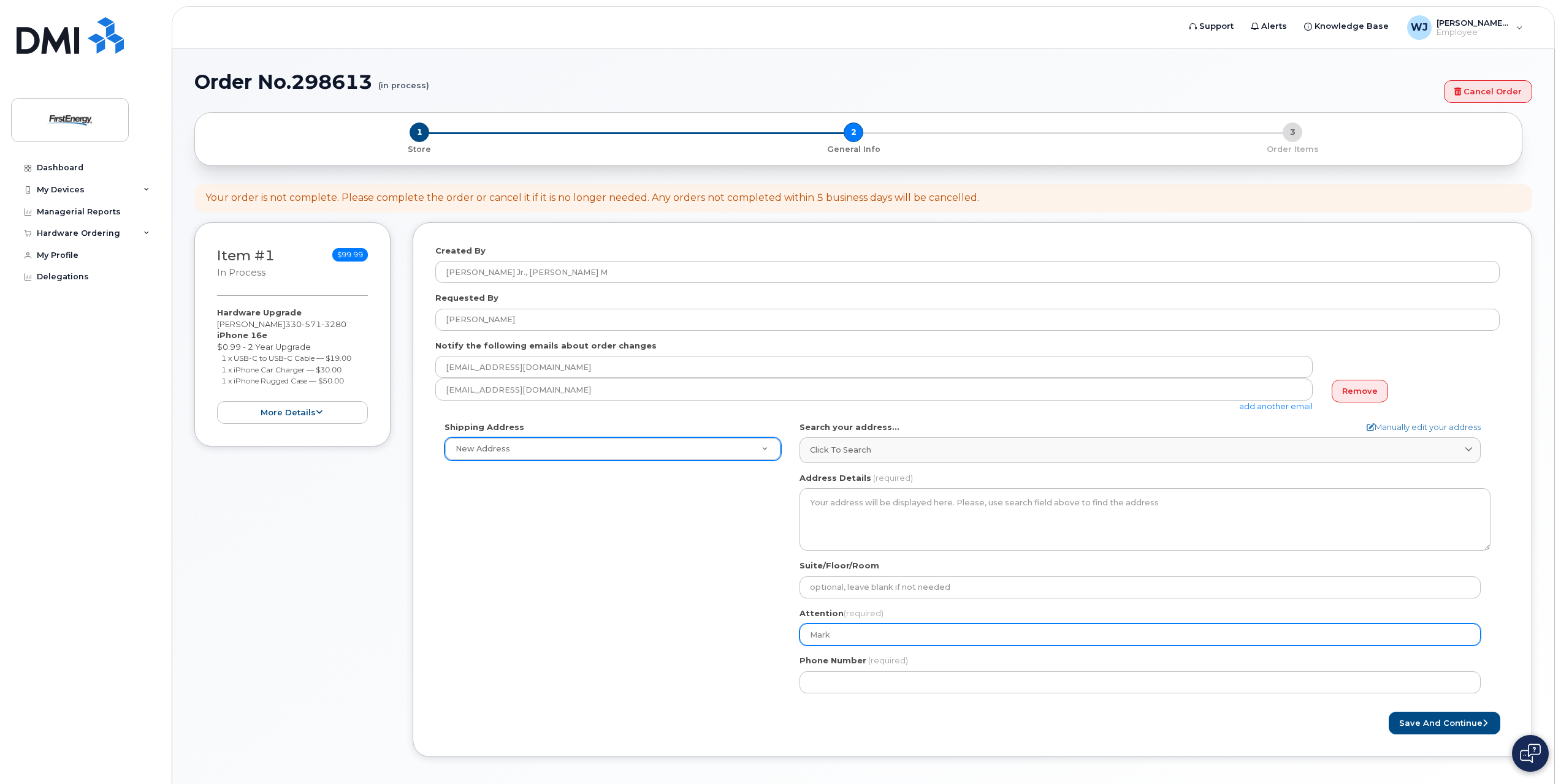
type input "Mark B"
select select
type input "Mark Ba"
select select
type input "Mark Bac"
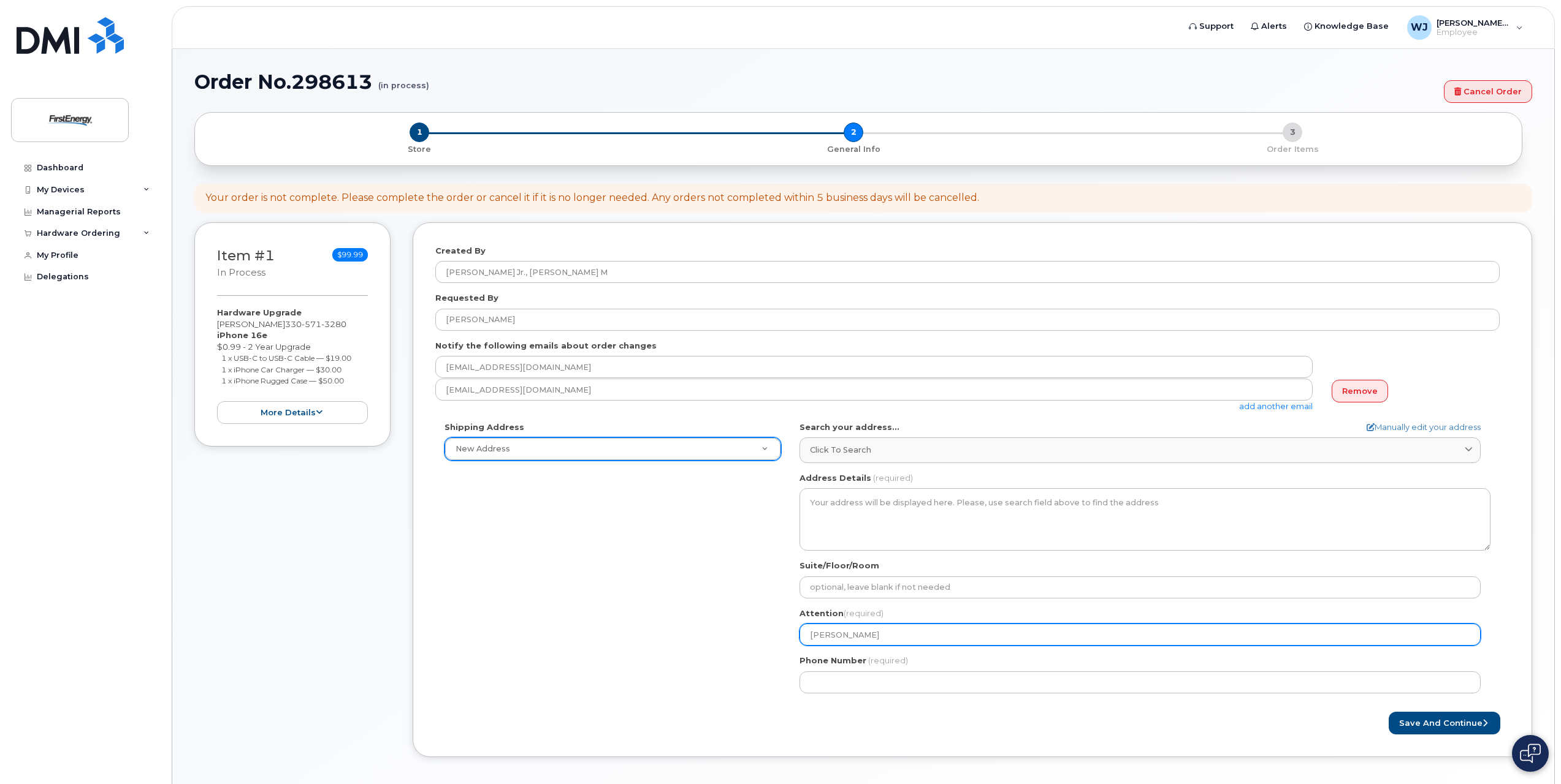
select select
type input "Mark Back"
select select
type input "Mark Backe"
select select
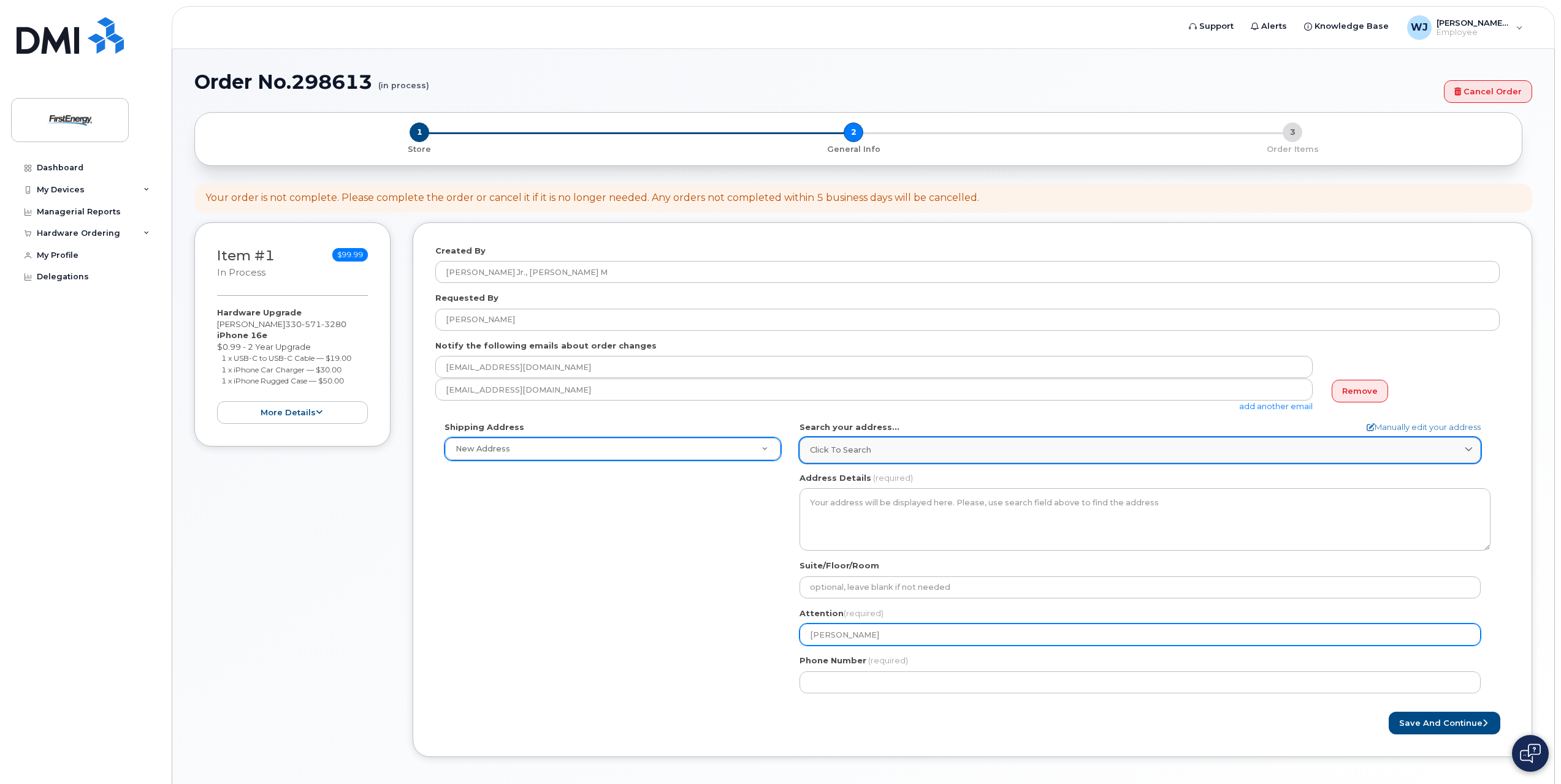
type input "Mark Backer"
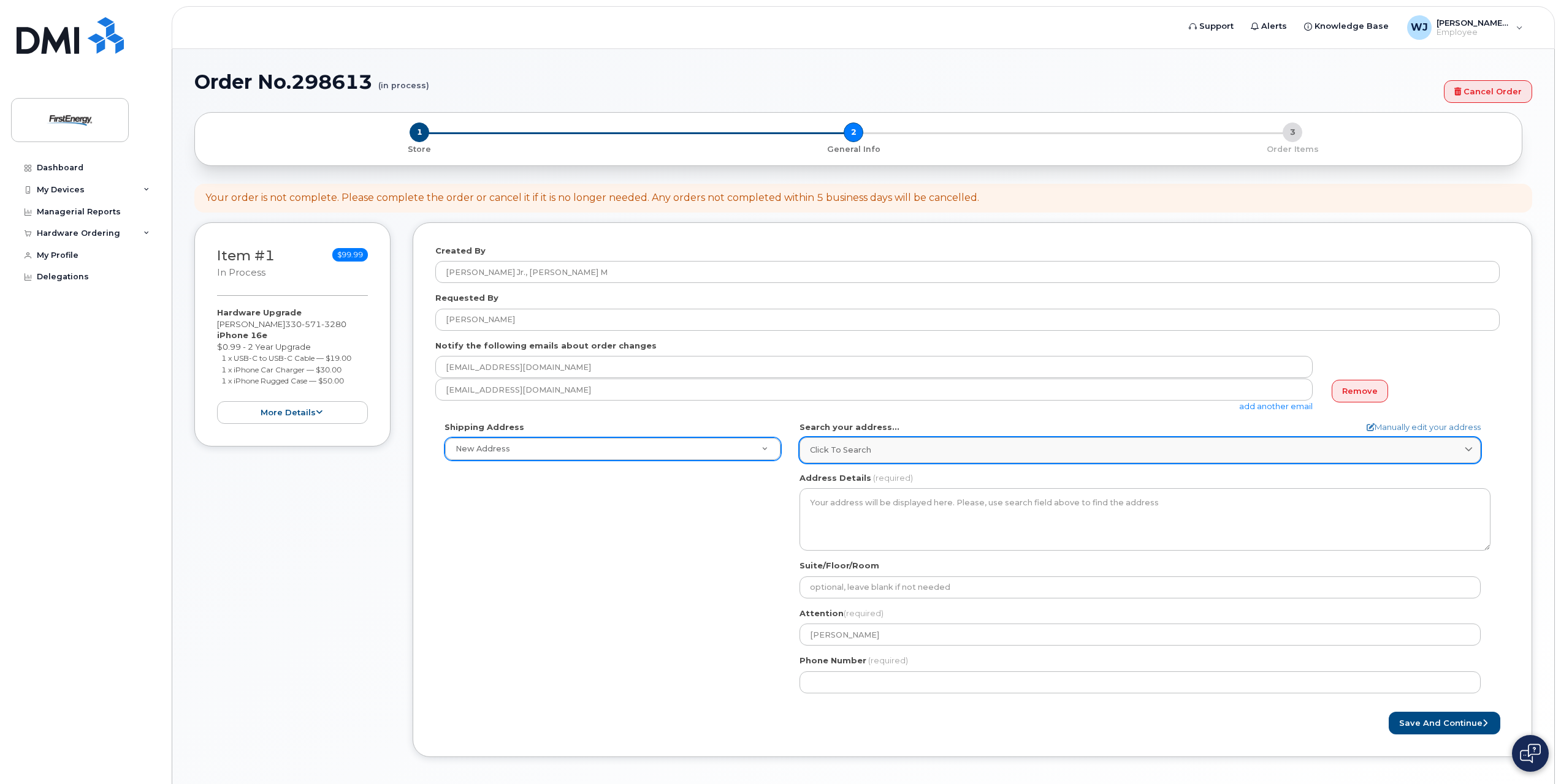
click at [828, 451] on span "Click to search" at bounding box center [840, 451] width 61 height 12
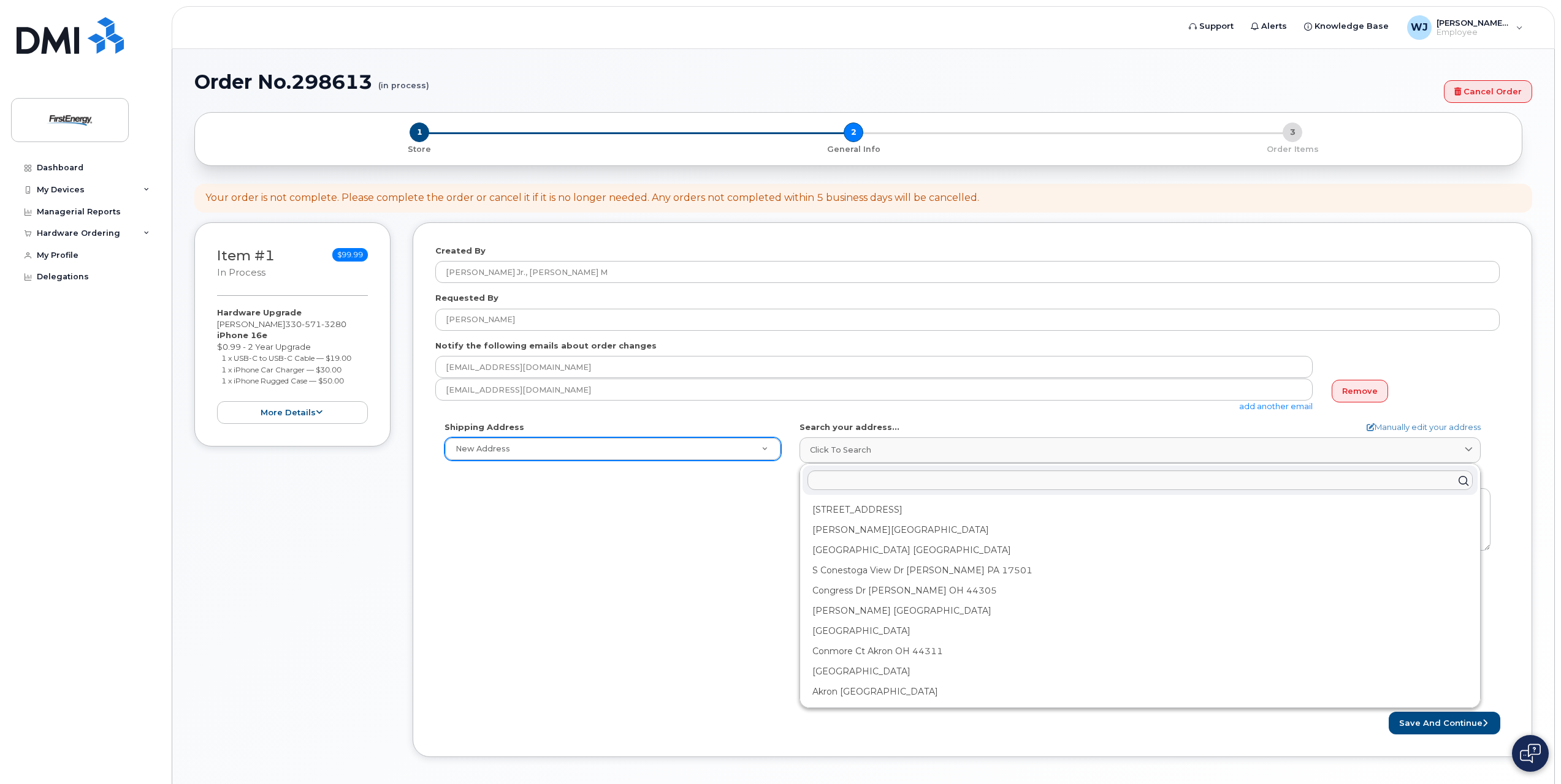
click at [707, 634] on div "Shipping Address New Address New Address AB Search your address... Manually edi…" at bounding box center [967, 562] width 1064 height 281
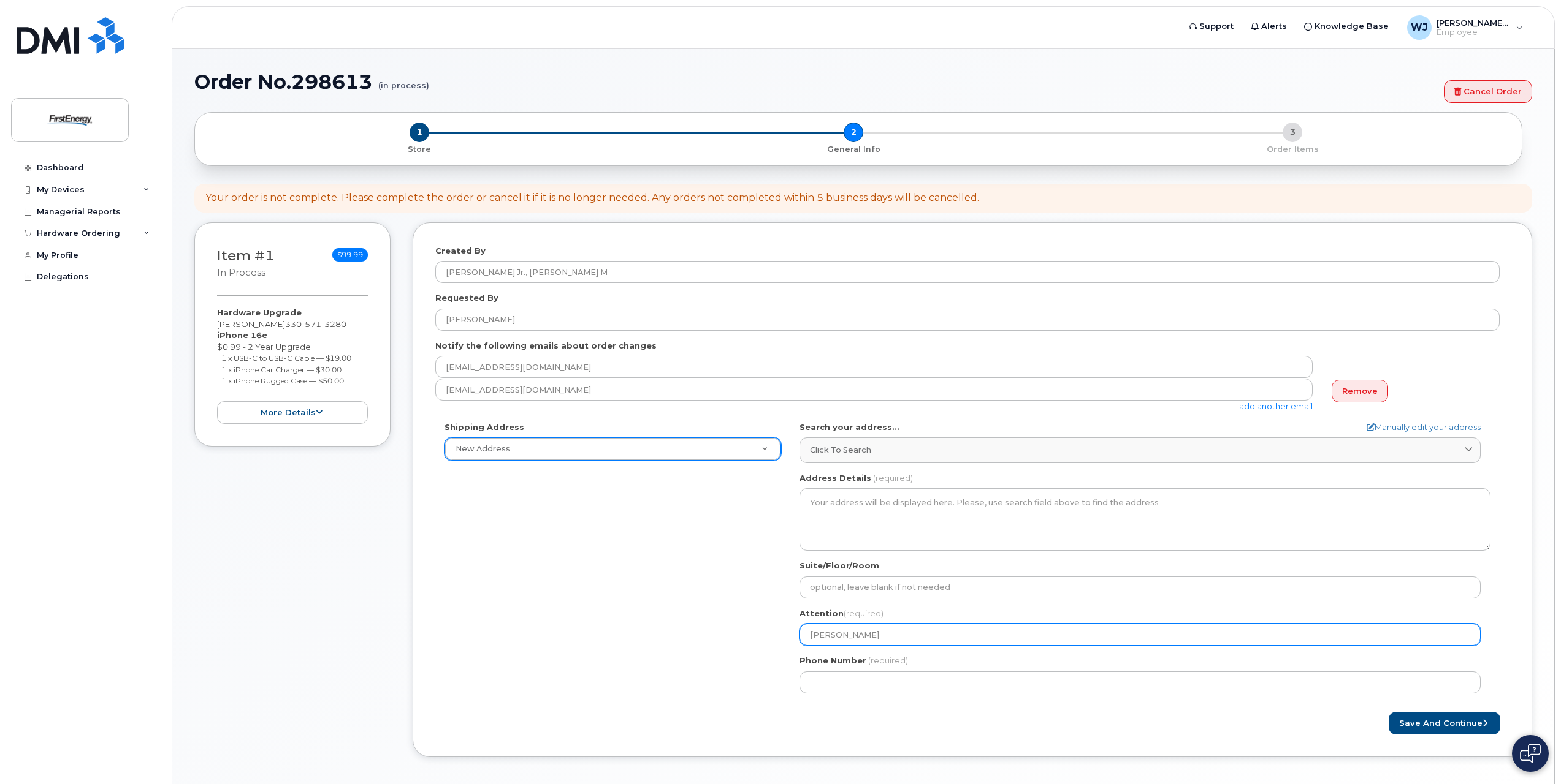
click at [884, 630] on input "Mark Backer" at bounding box center [1141, 635] width 681 height 22
select select
type input "Mark Backer-"
select select
type input "Mark Backer-A"
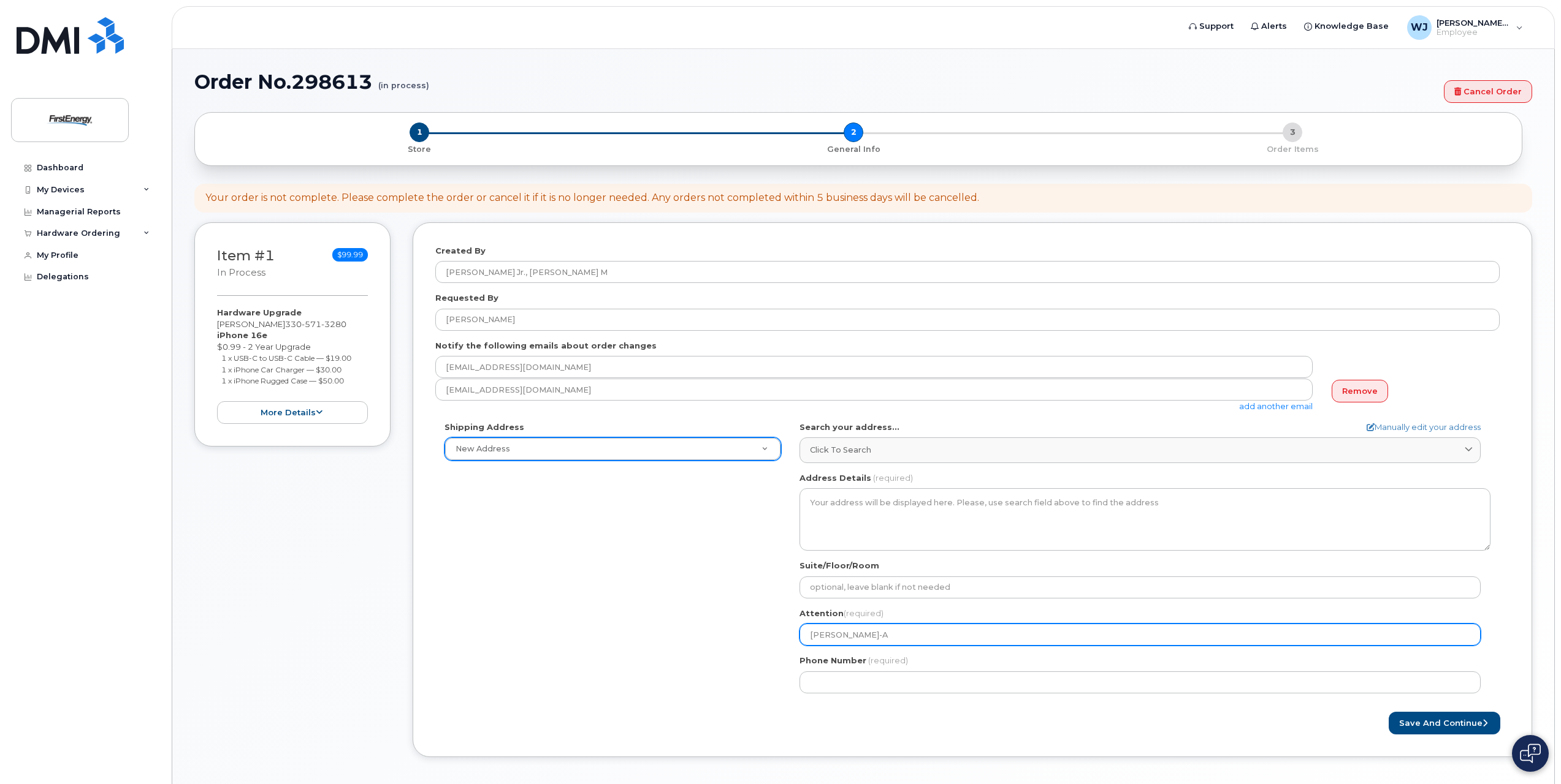
select select
type input "Mark Backer-AC"
select select
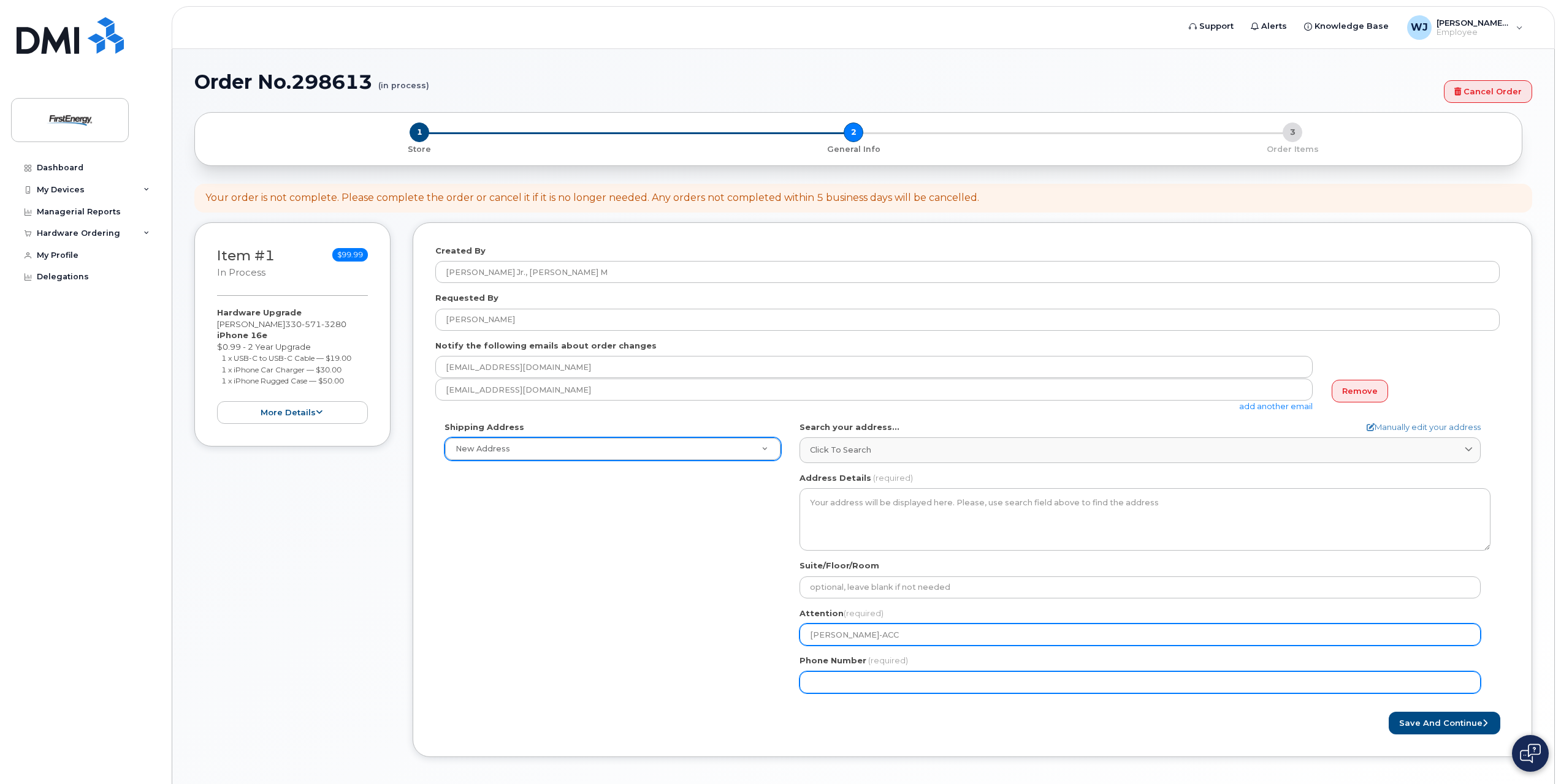
type input "Mark Backer-ACC"
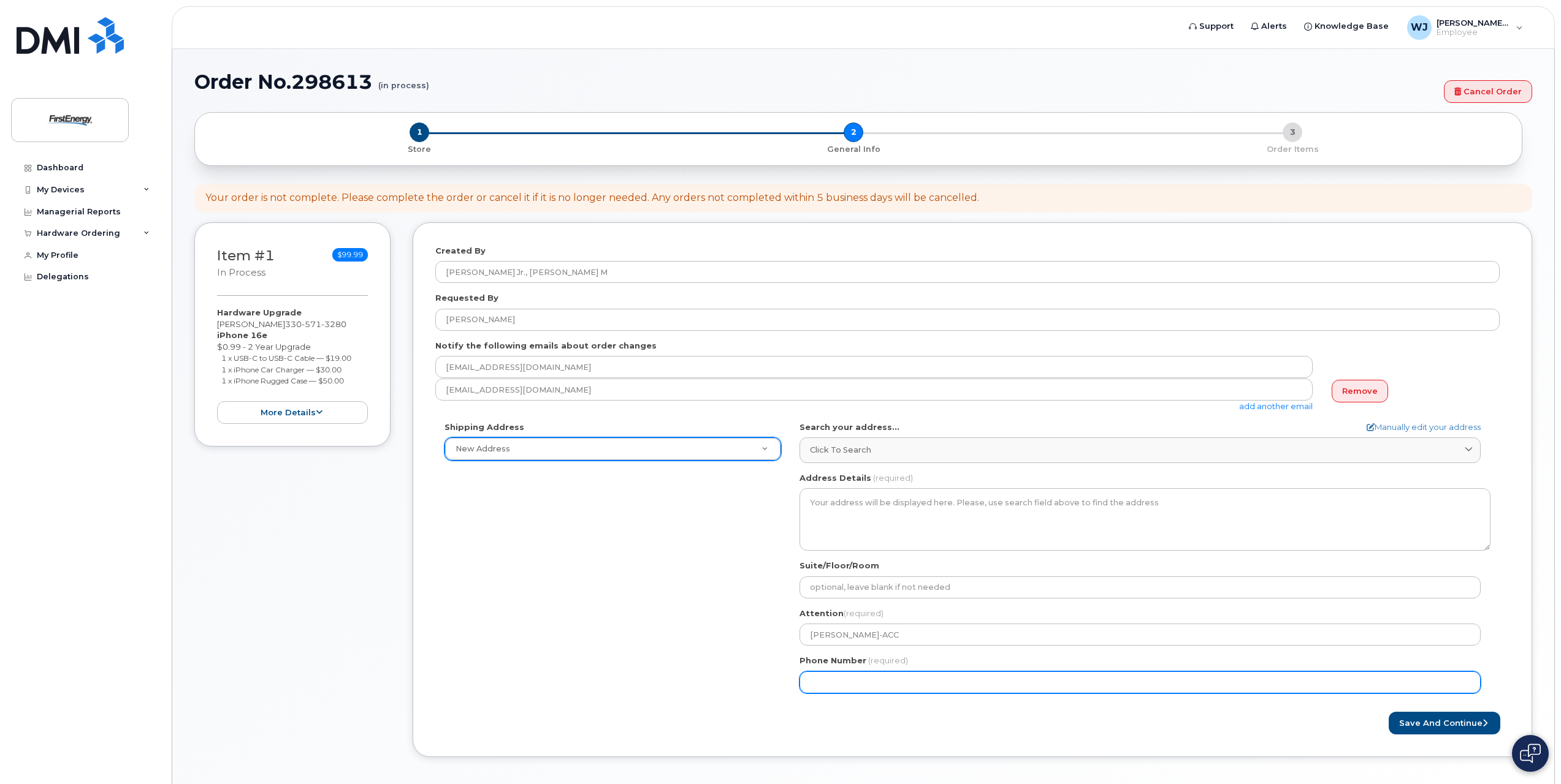
click at [878, 688] on input "Phone Number" at bounding box center [1141, 683] width 681 height 22
type input "330571"
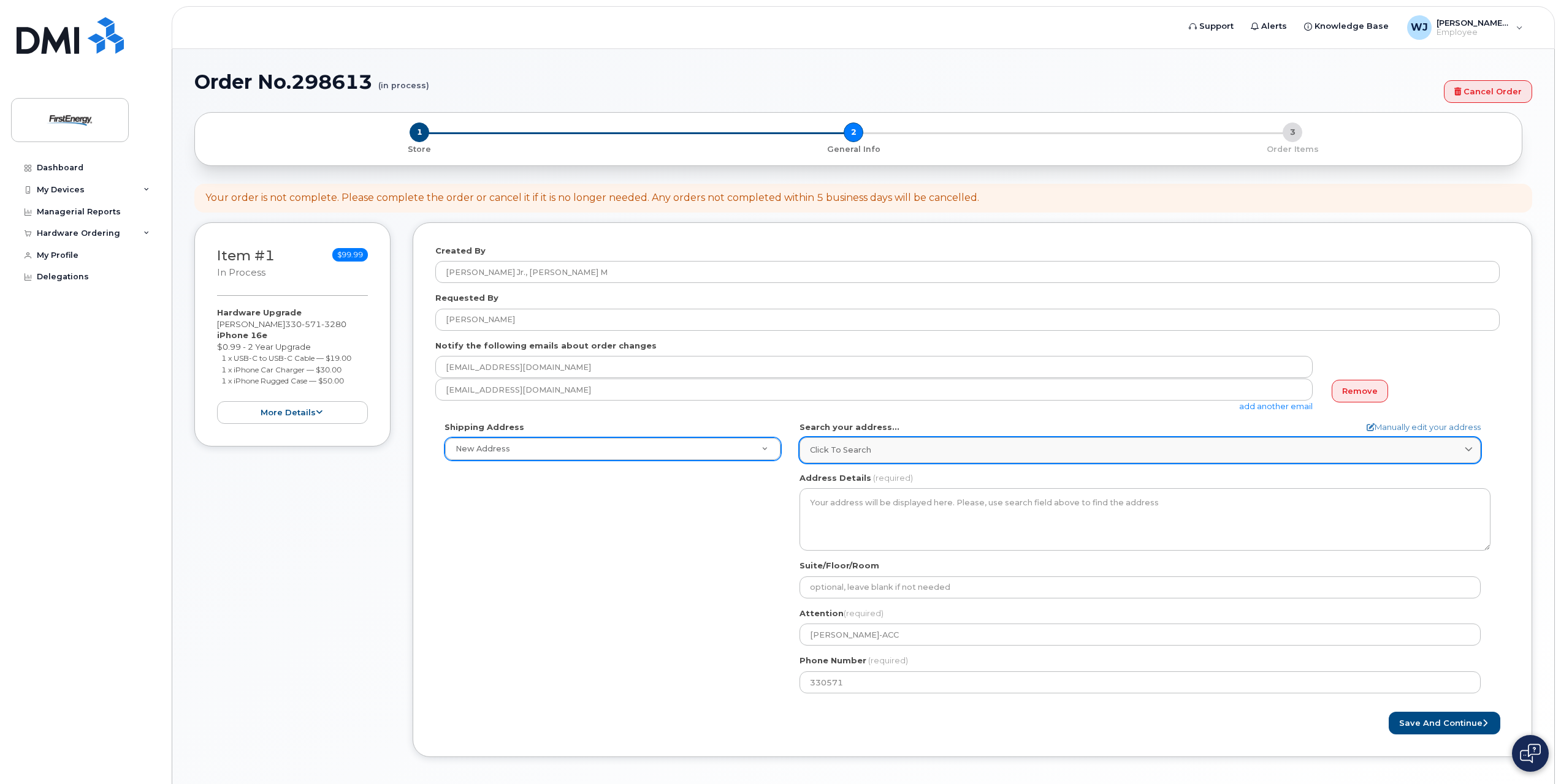
click at [817, 453] on span "Click to search" at bounding box center [840, 451] width 61 height 12
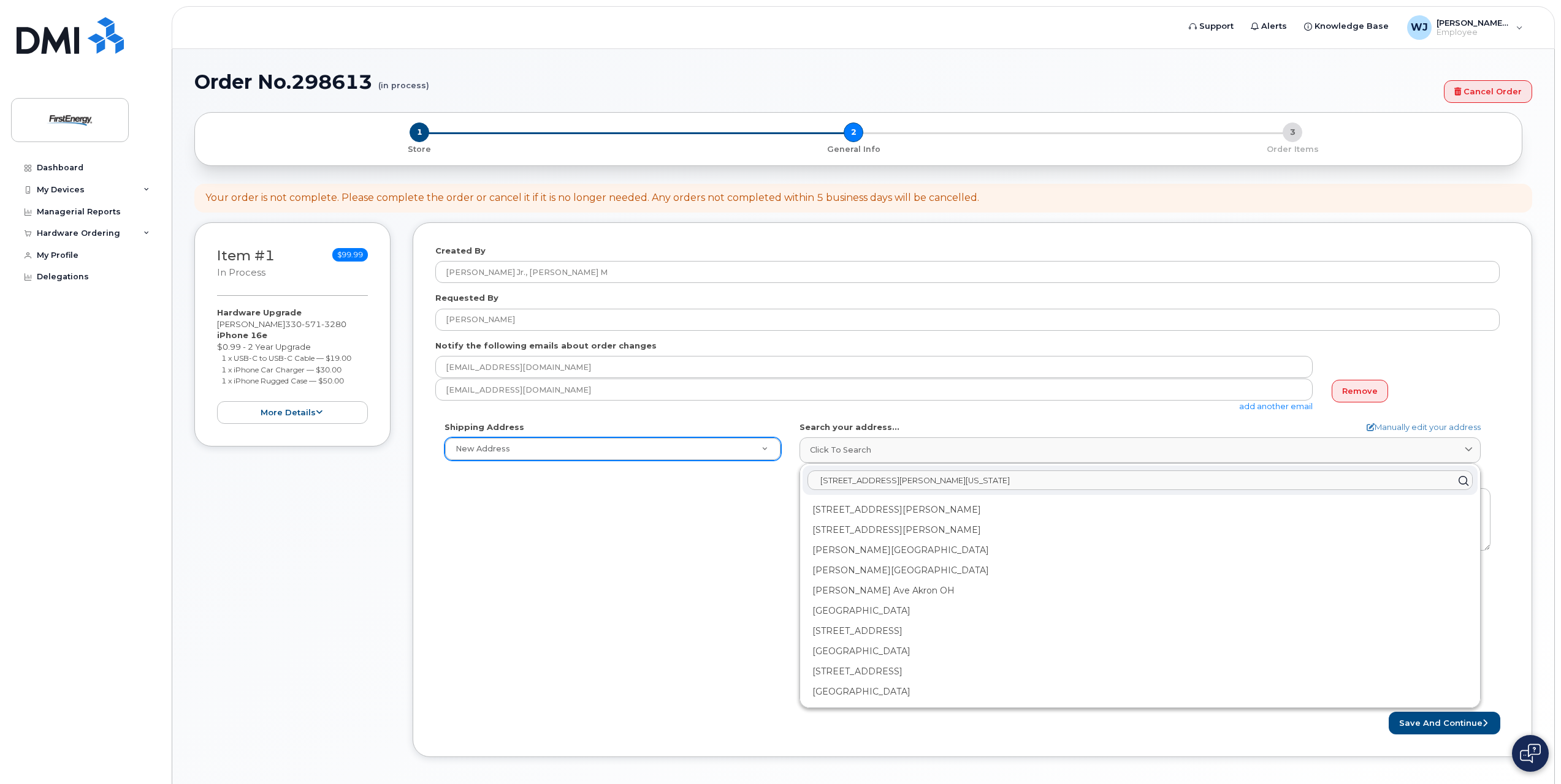
type input "877 Mull avenue Akron, Ohio 44313"
drag, startPoint x: 659, startPoint y: 557, endPoint x: 665, endPoint y: 557, distance: 6.0
click at [663, 557] on div "Shipping Address New Address New Address AB Search your address... Manually edi…" at bounding box center [967, 562] width 1064 height 281
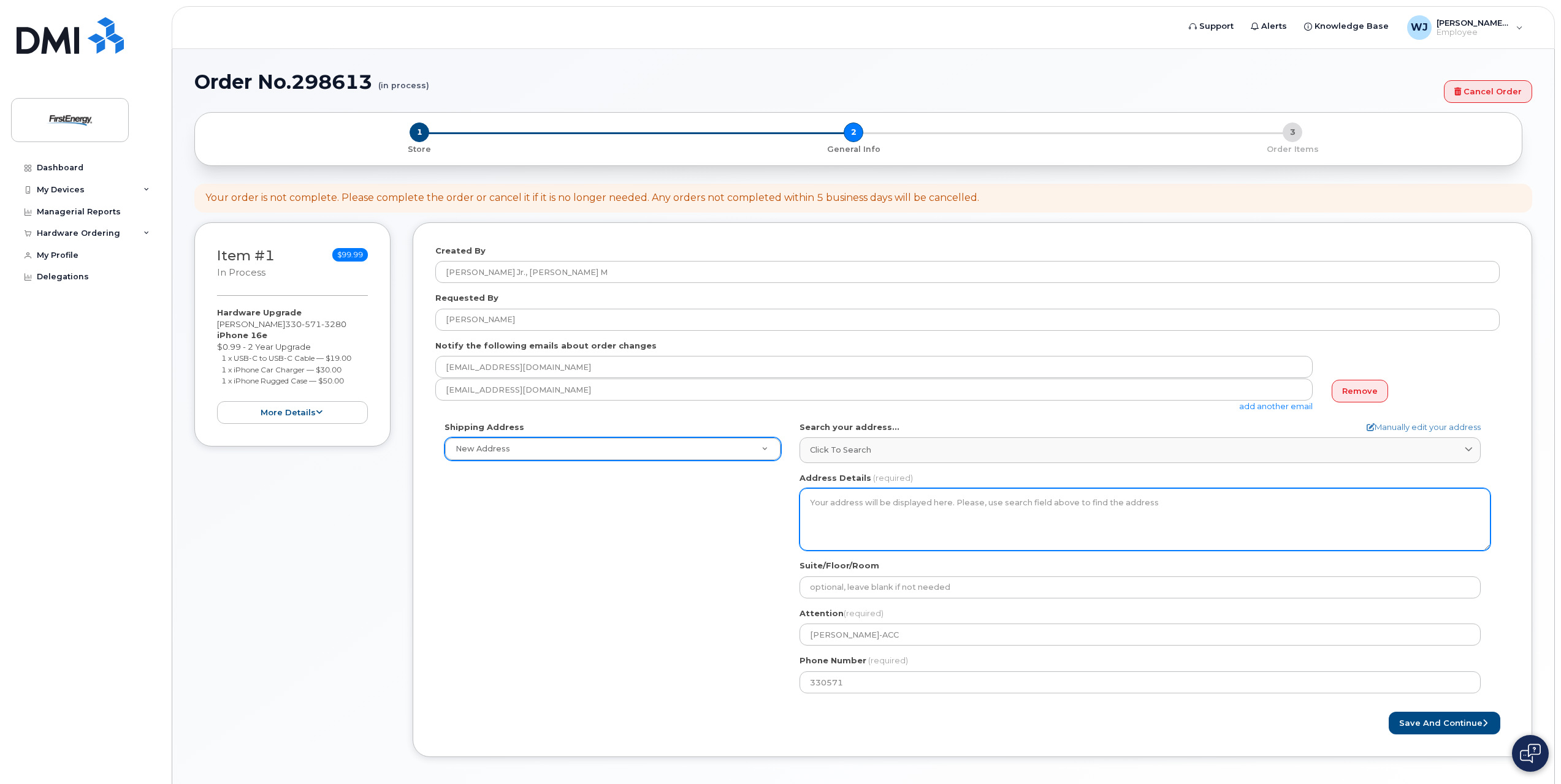
click at [806, 507] on textarea "Address Details" at bounding box center [1145, 520] width 691 height 62
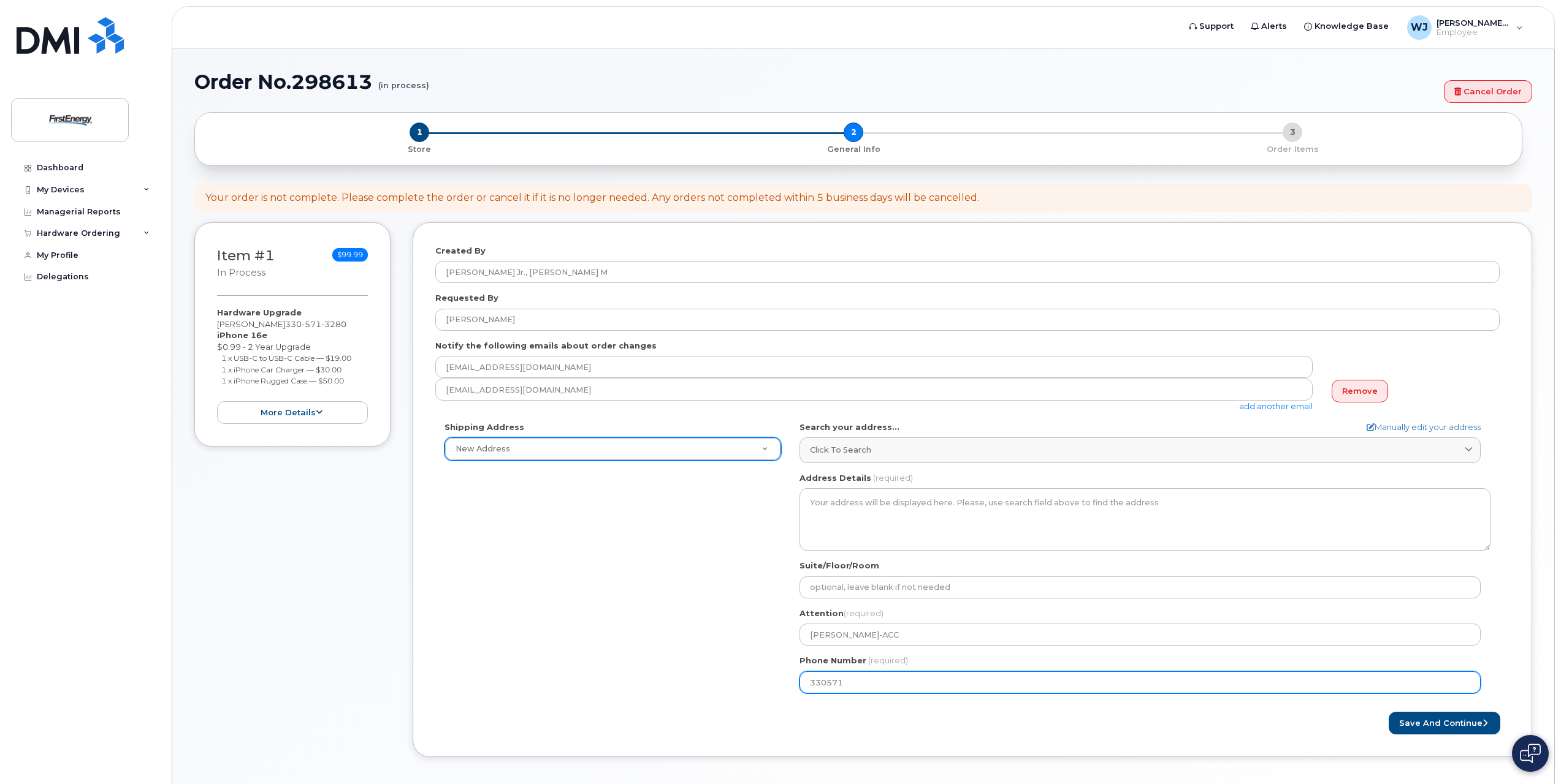
click at [857, 683] on input "330571" at bounding box center [1141, 683] width 681 height 22
click at [862, 688] on input "330571" at bounding box center [1141, 683] width 681 height 22
type input "330571328"
select select
type input "3305713280"
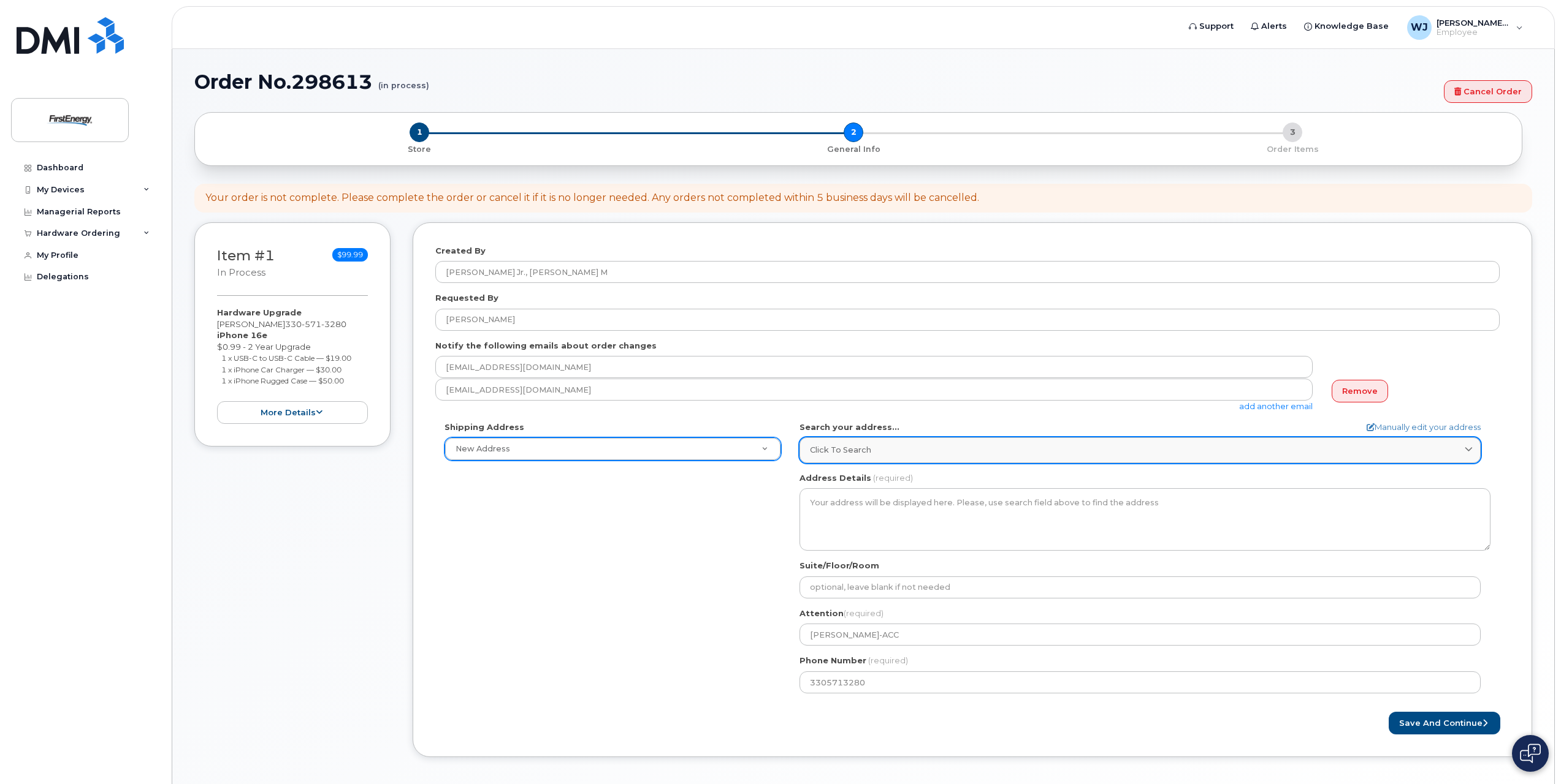
click at [815, 448] on span "Click to search" at bounding box center [840, 451] width 61 height 12
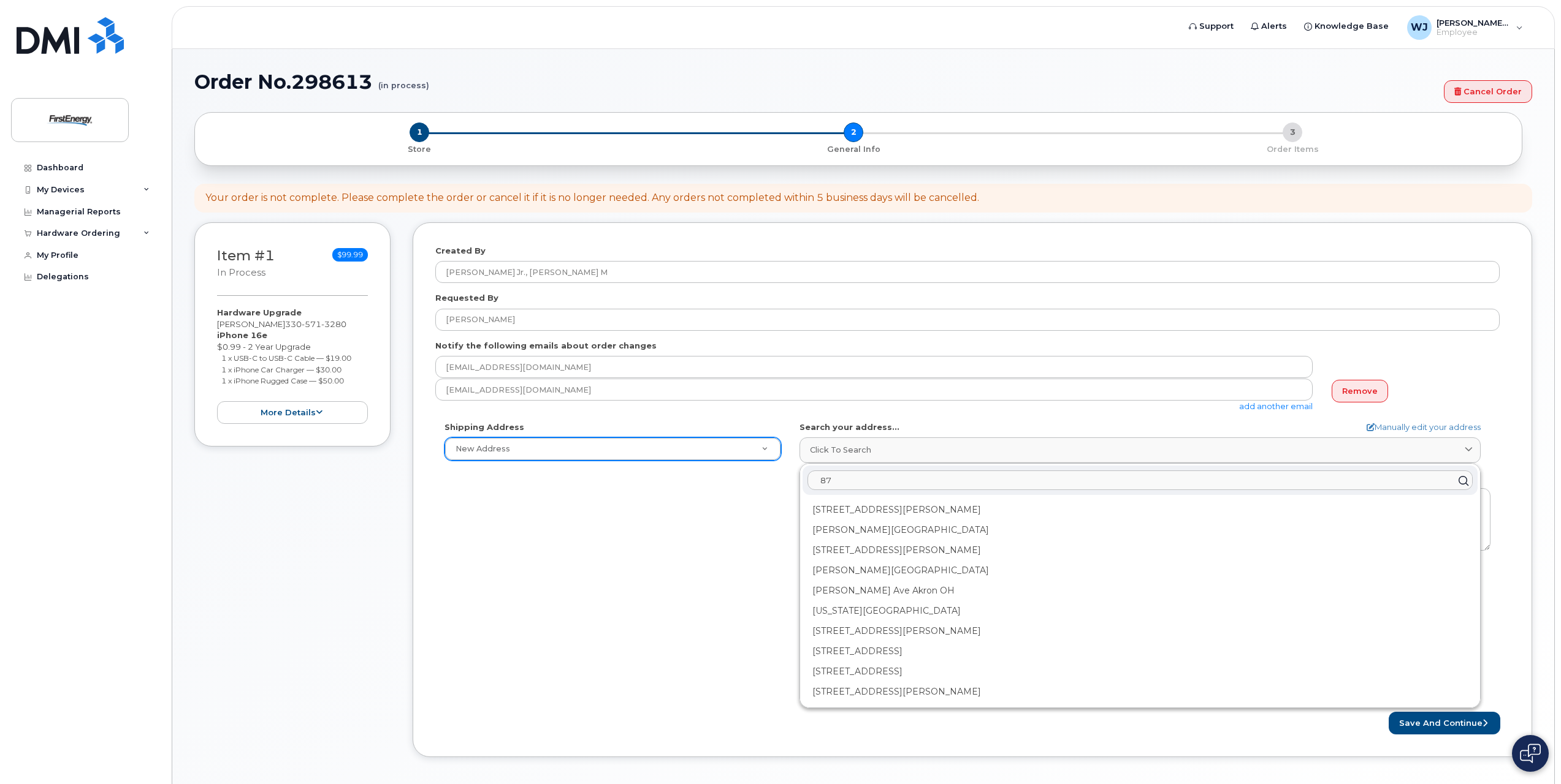
type input "8"
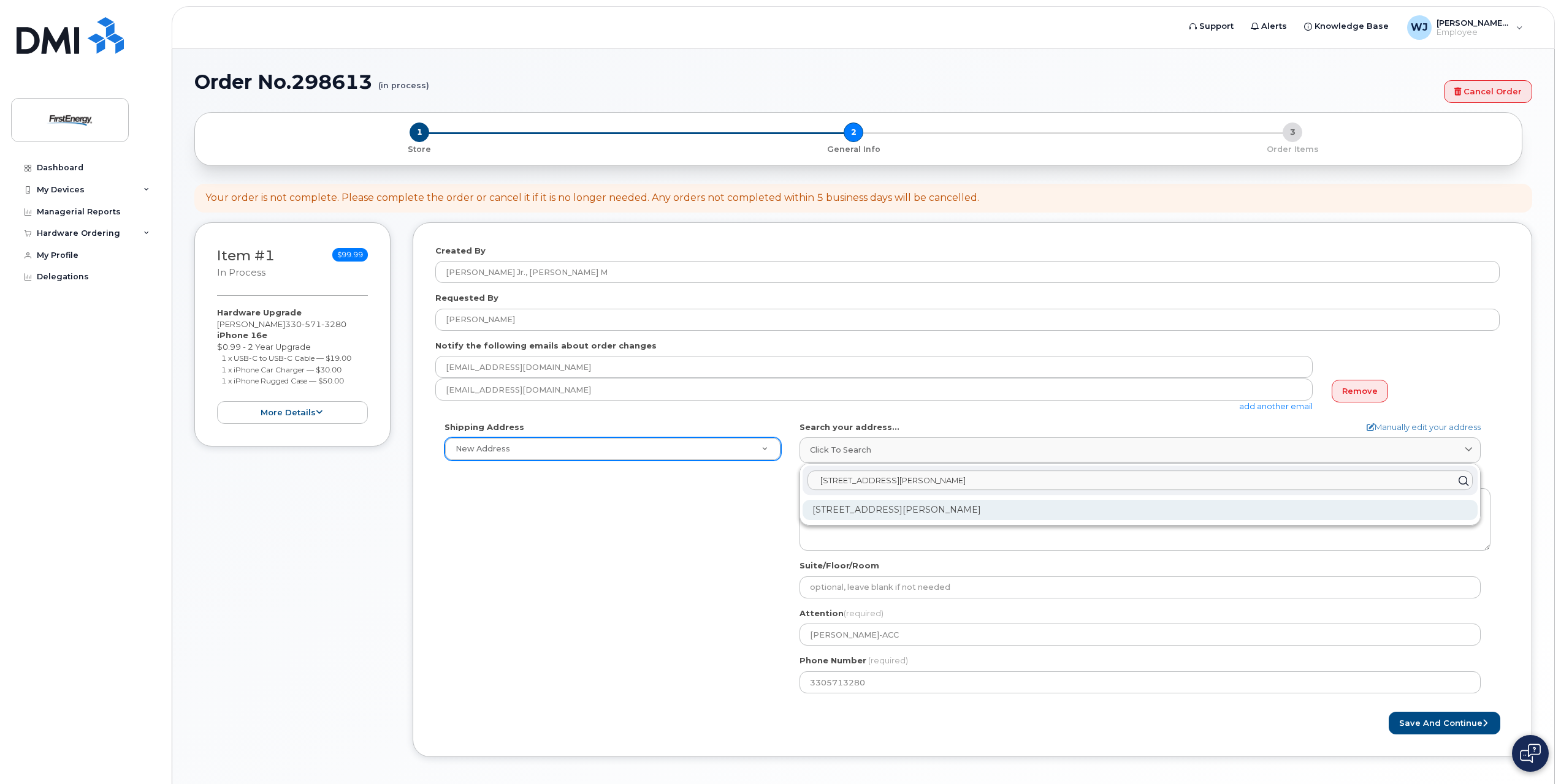
type input "871 Mull avenue"
click at [927, 506] on div "871 Mull Ave Akron OH 44313-7533" at bounding box center [1141, 510] width 675 height 20
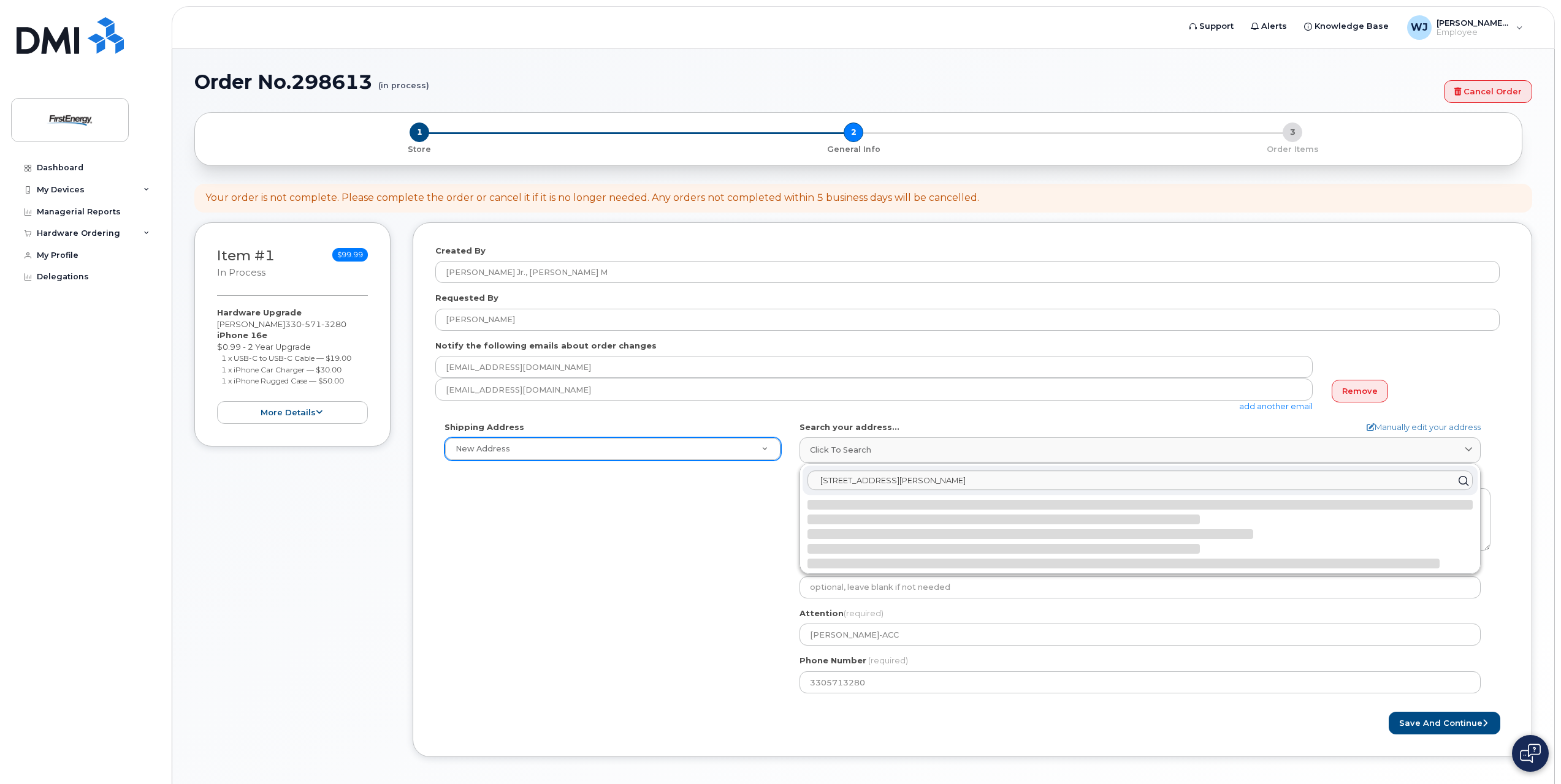
select select
type textarea "871 Mull Ave AKRON OH 44313-7533 UNITED STATES"
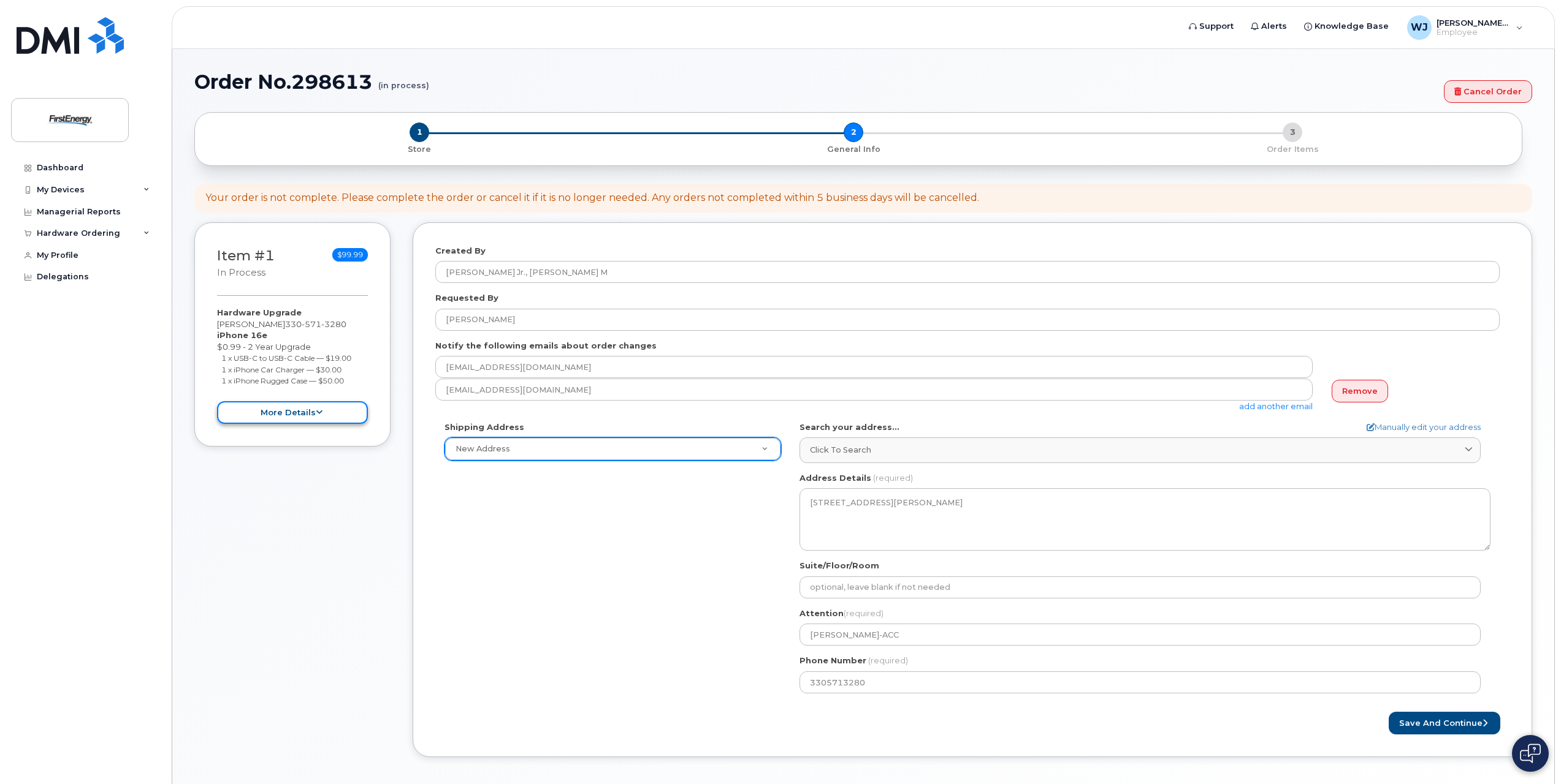
click at [303, 412] on button "more details" at bounding box center [292, 412] width 151 height 22
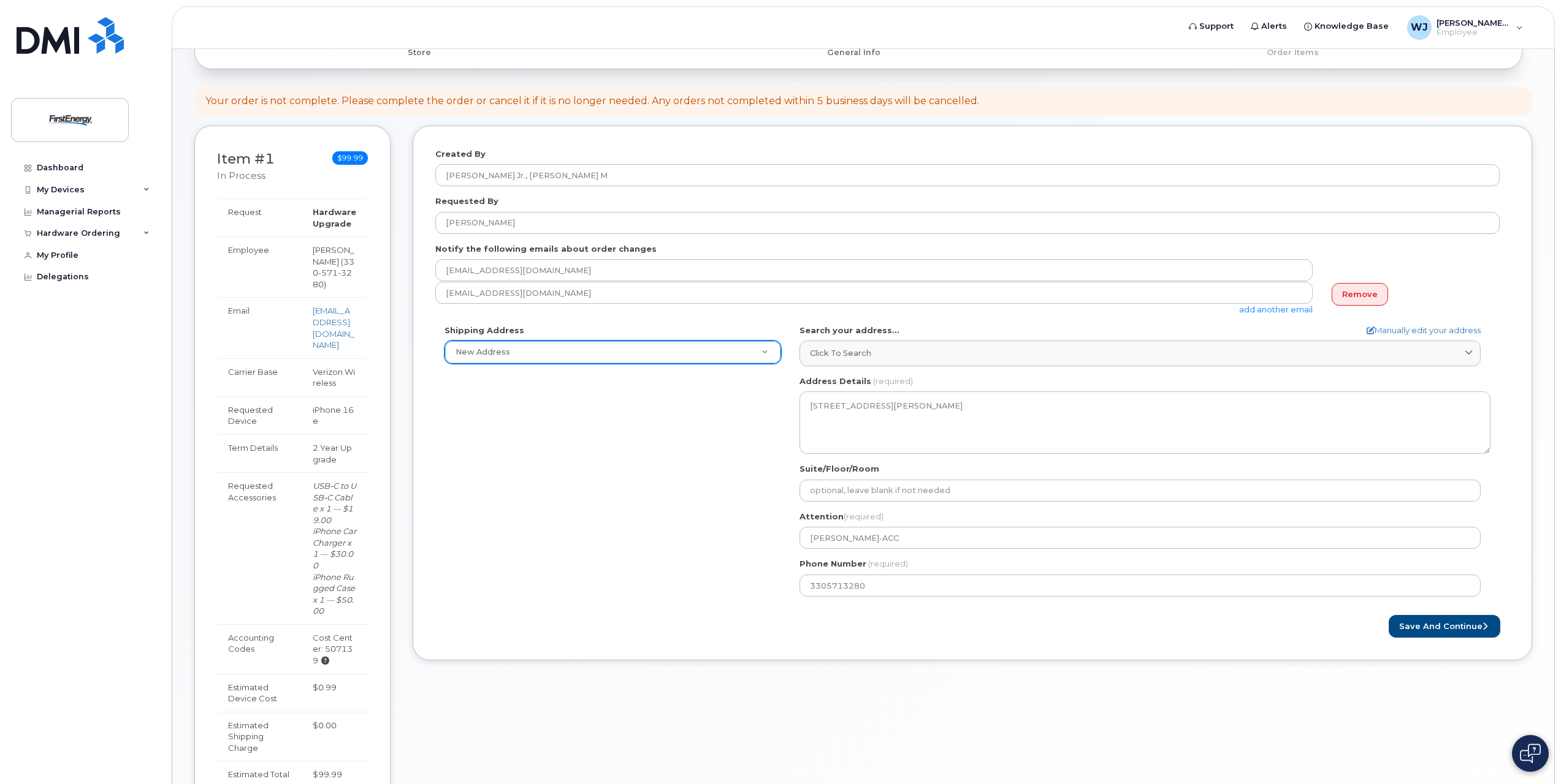
scroll to position [259, 0]
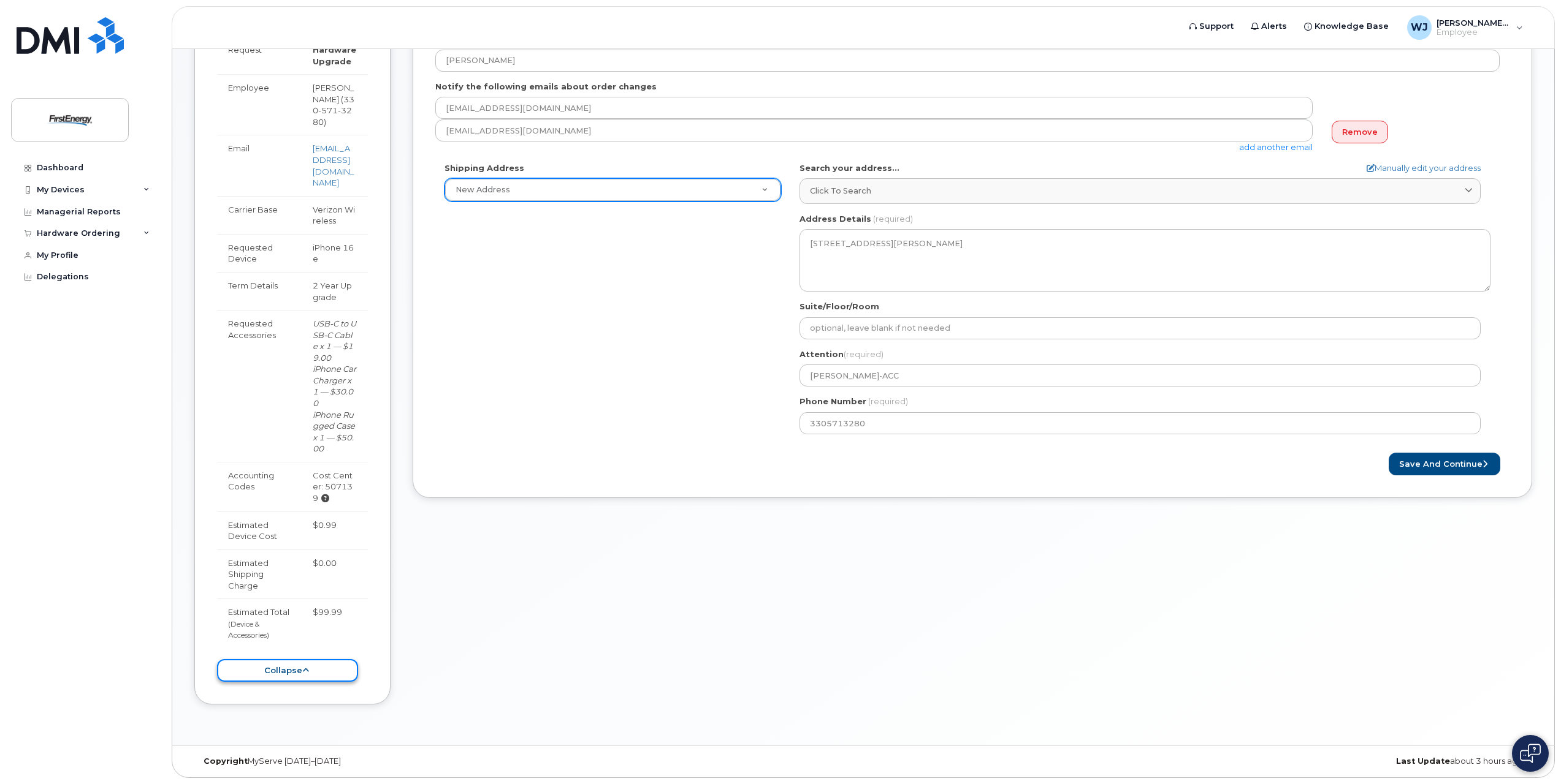
click at [300, 666] on button "collapse" at bounding box center [287, 670] width 141 height 22
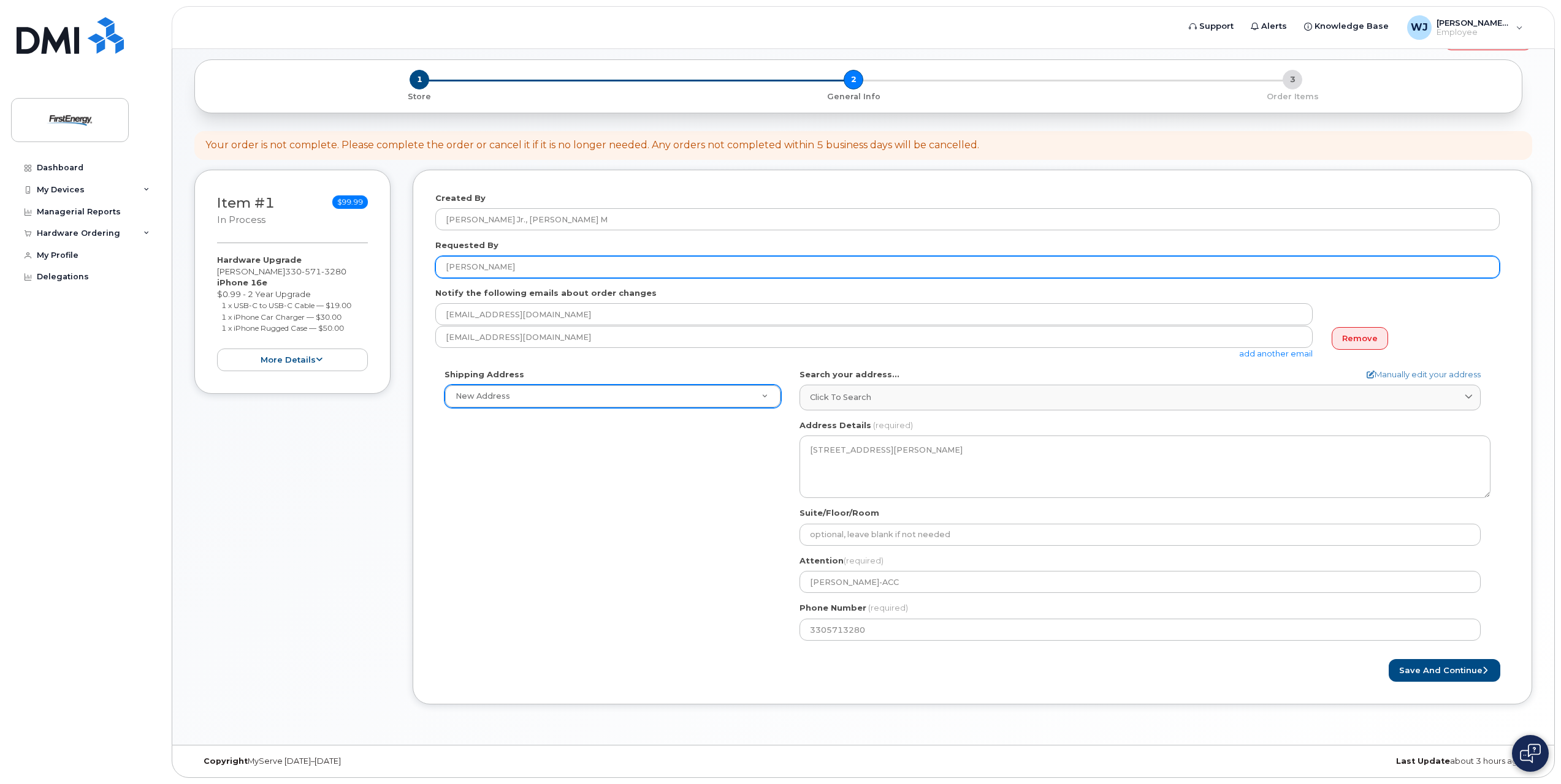
drag, startPoint x: 521, startPoint y: 266, endPoint x: 420, endPoint y: 256, distance: 101.5
click at [420, 256] on div "Created By Weidrick Jr., Keith M Requested By Keith Weidrick Notify the followi…" at bounding box center [973, 437] width 1120 height 535
type input "<"
type input "Mark Backer"
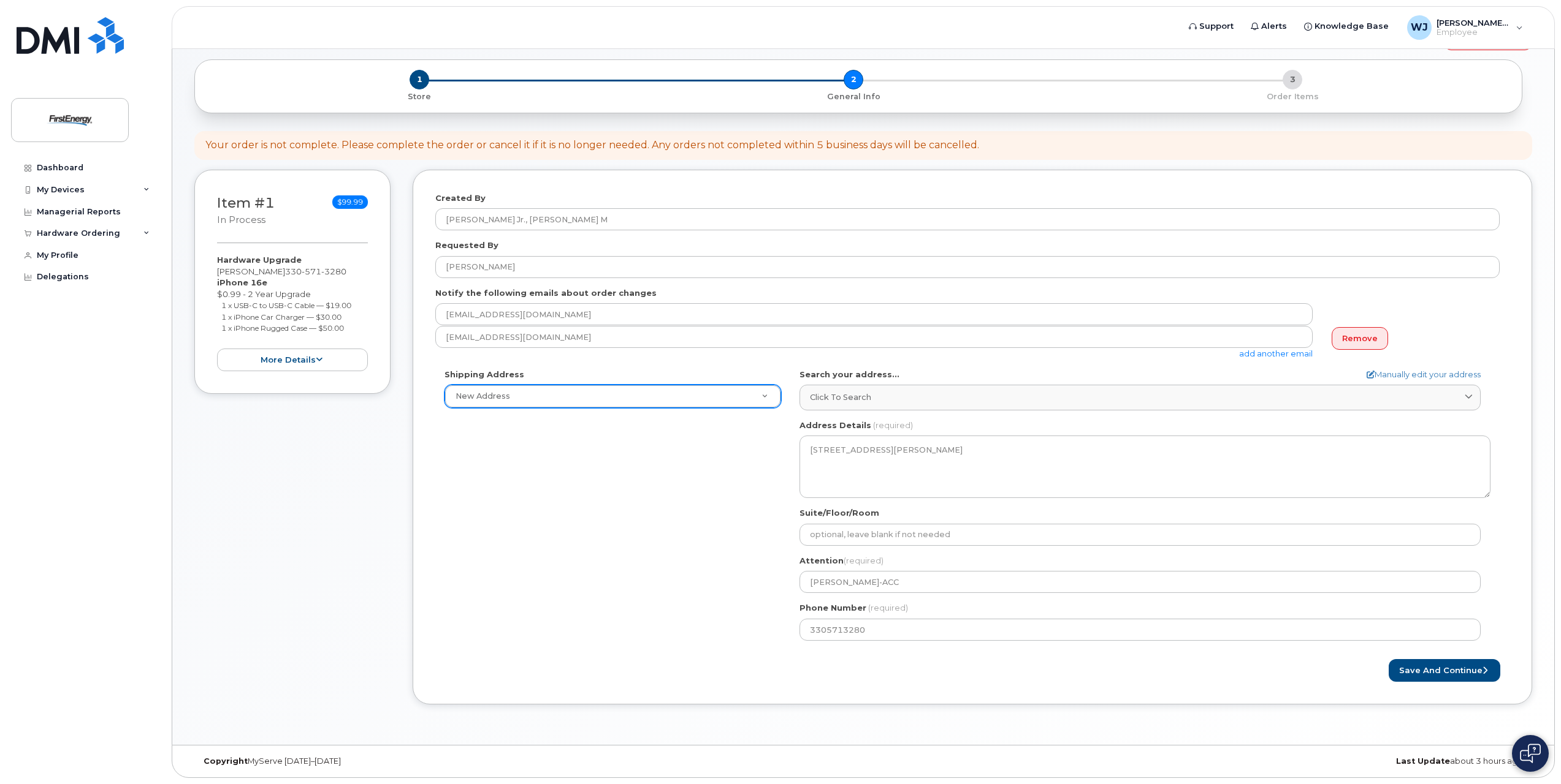
click at [553, 517] on div "Shipping Address New Address New Address OH Akron Search your address... Manual…" at bounding box center [967, 509] width 1064 height 281
click at [1417, 674] on button "Save and Continue" at bounding box center [1445, 670] width 111 height 22
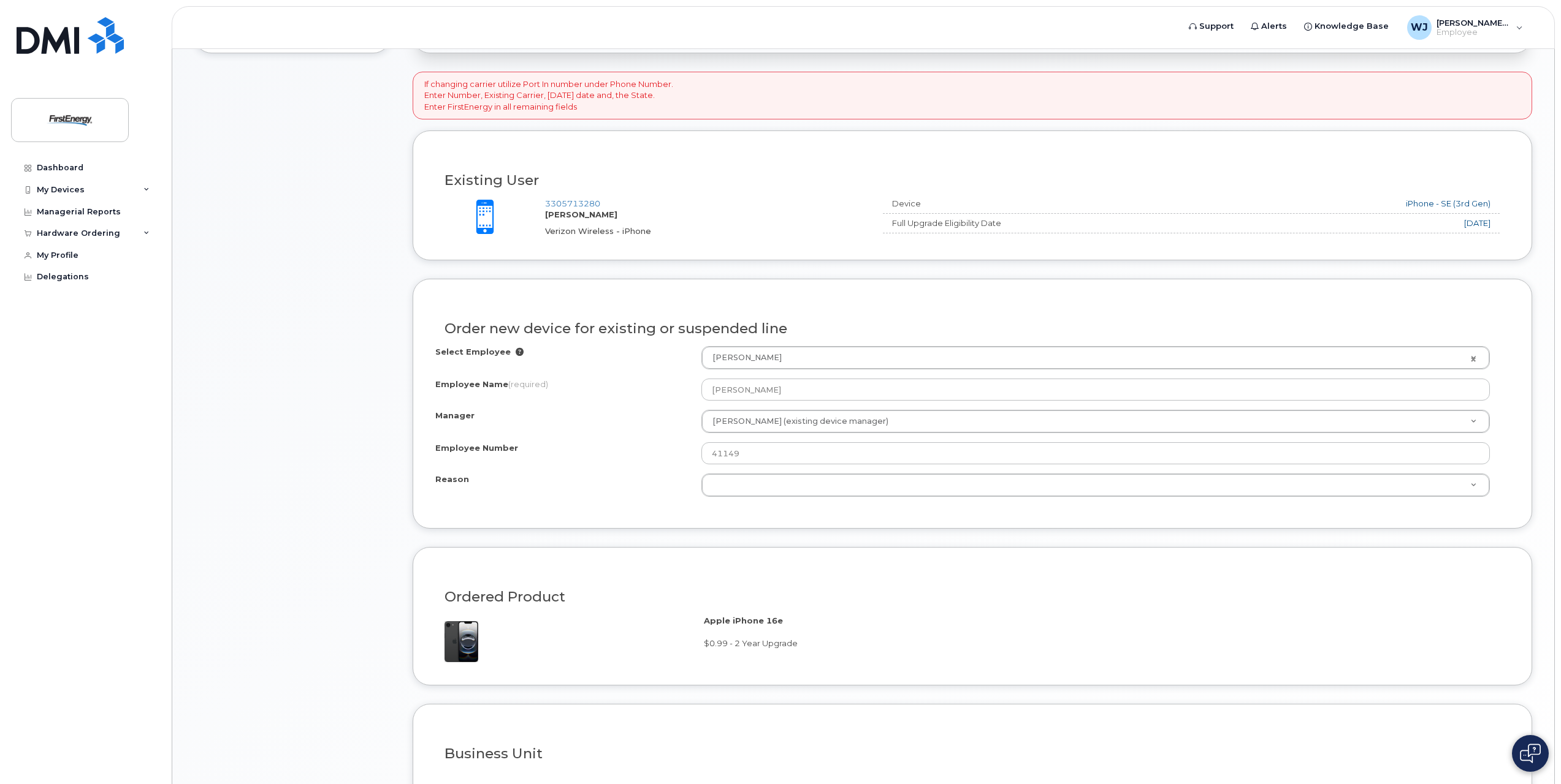
scroll to position [404, 0]
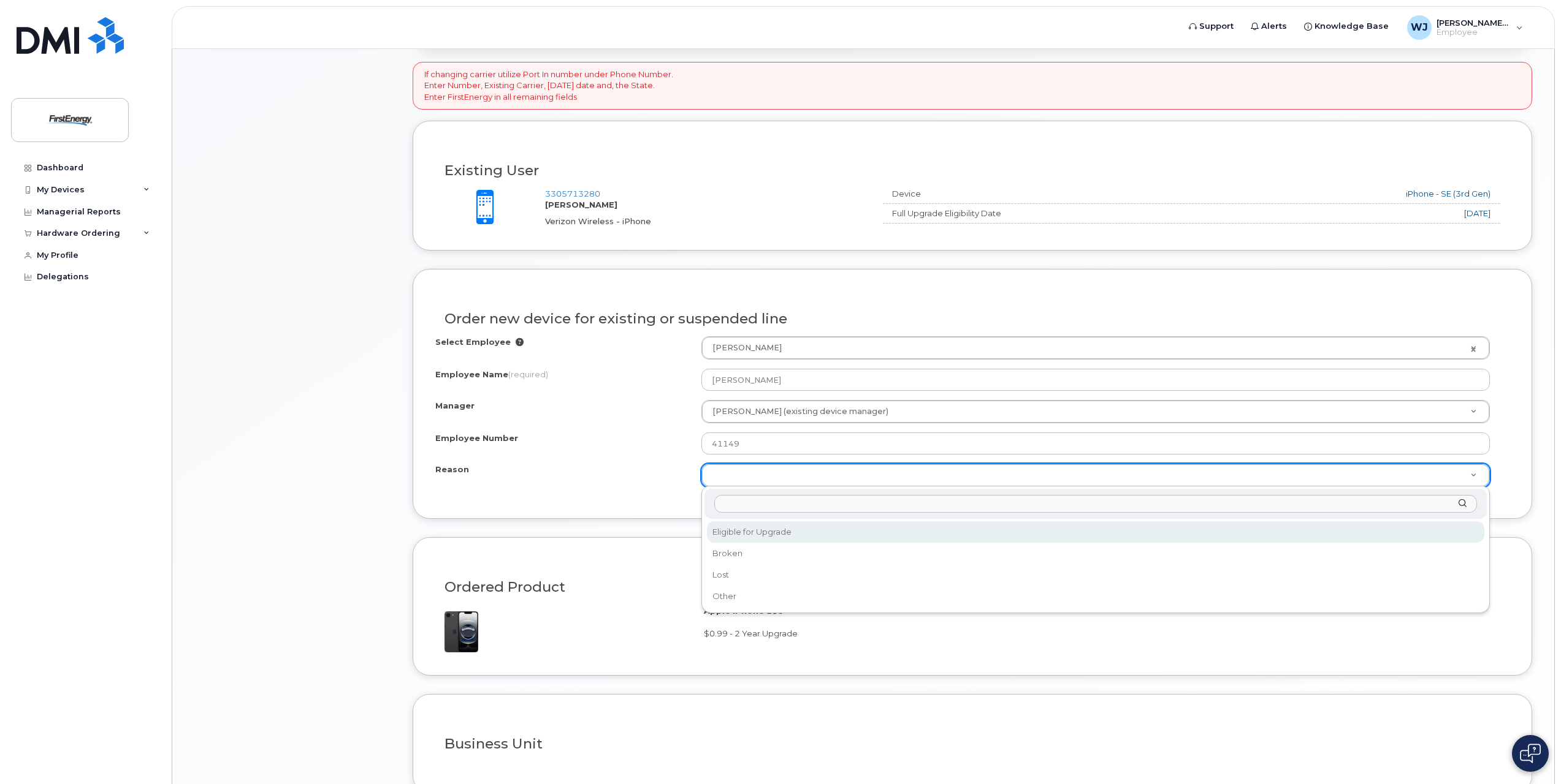
select select "eligible_for_upgrade"
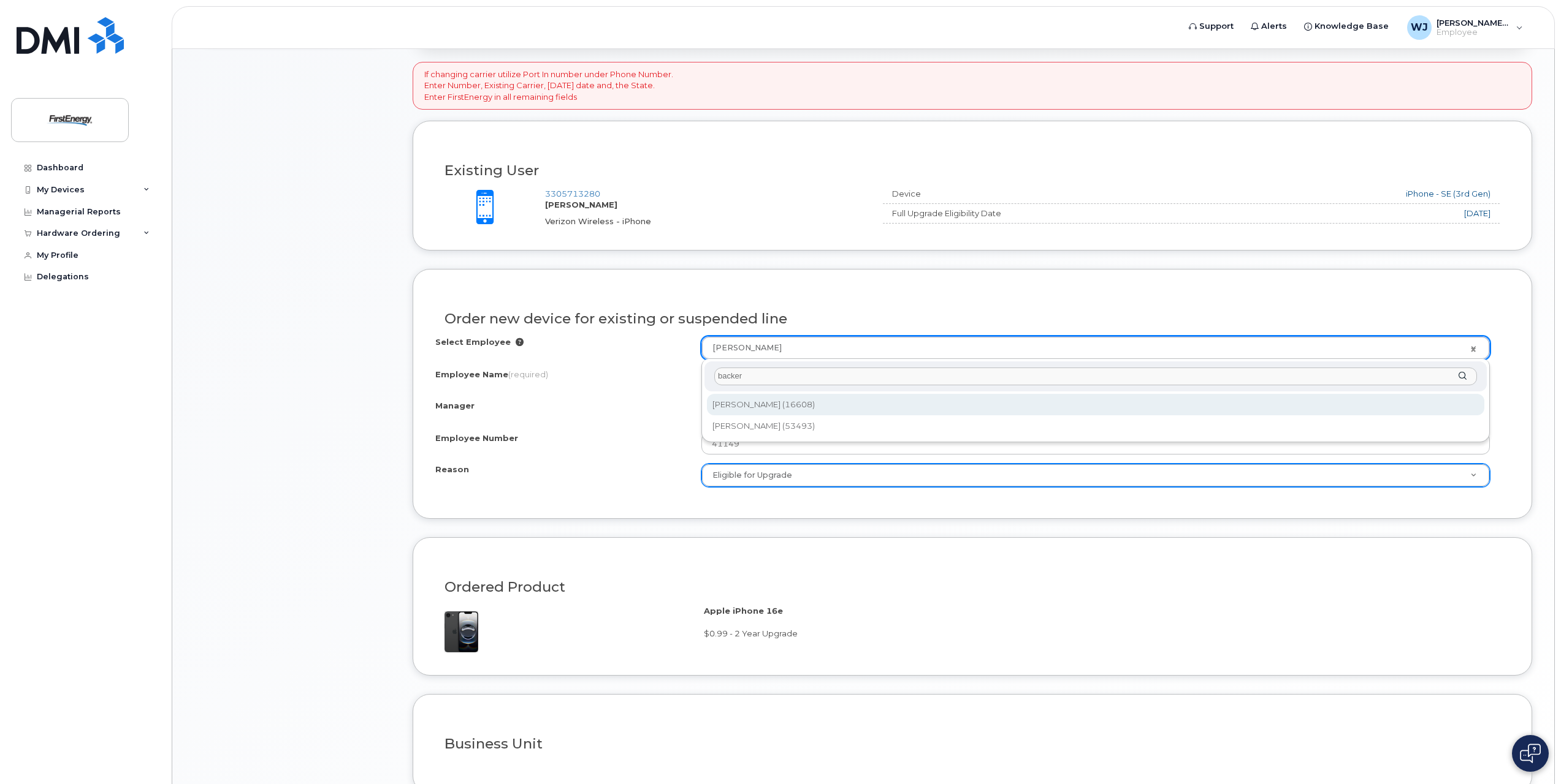
type input "backer"
type input "2070320"
type input "[PERSON_NAME]"
type input "16608"
select select "2069082"
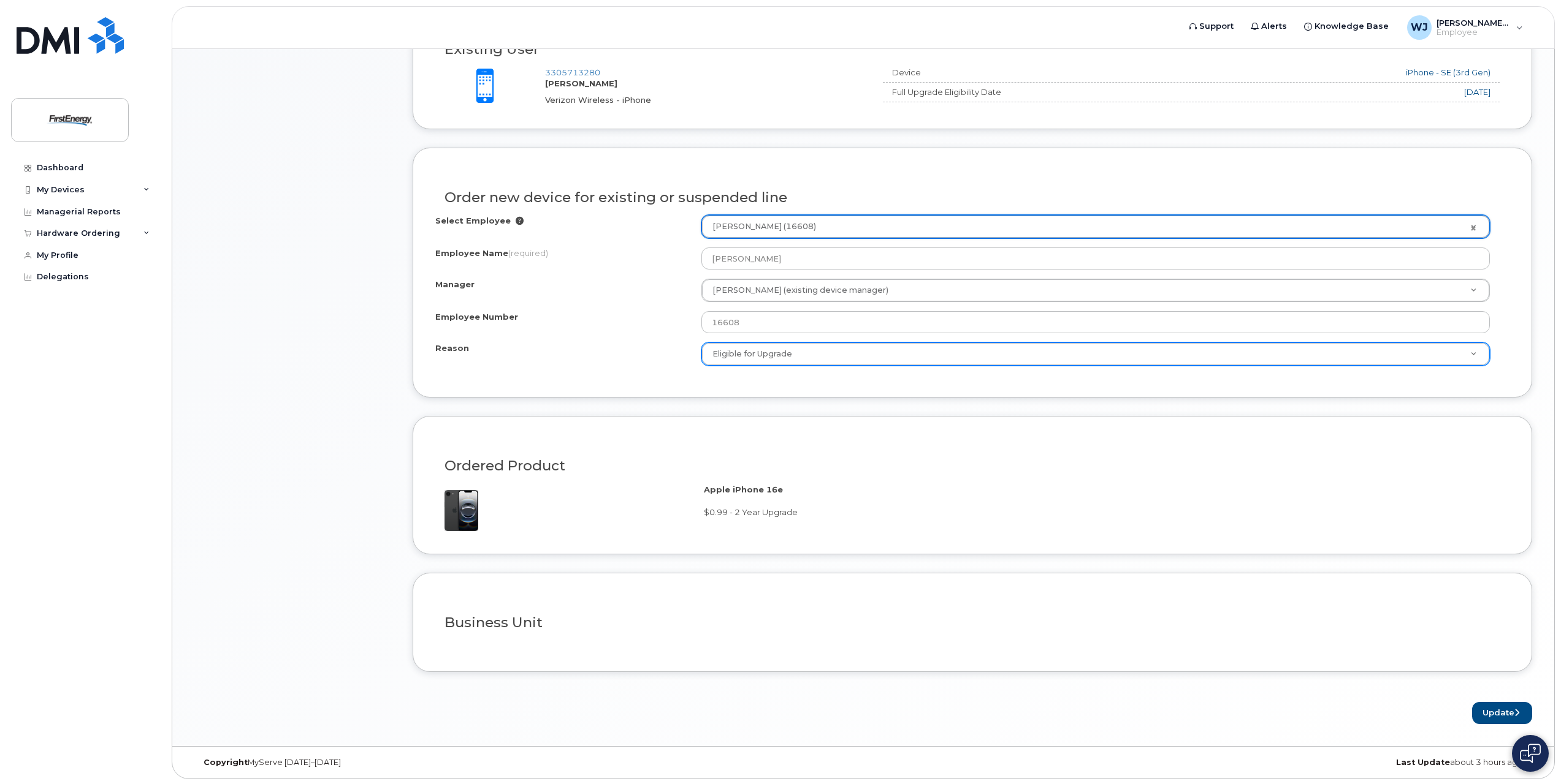
scroll to position [526, 0]
click at [1487, 712] on button "Update" at bounding box center [1502, 712] width 60 height 22
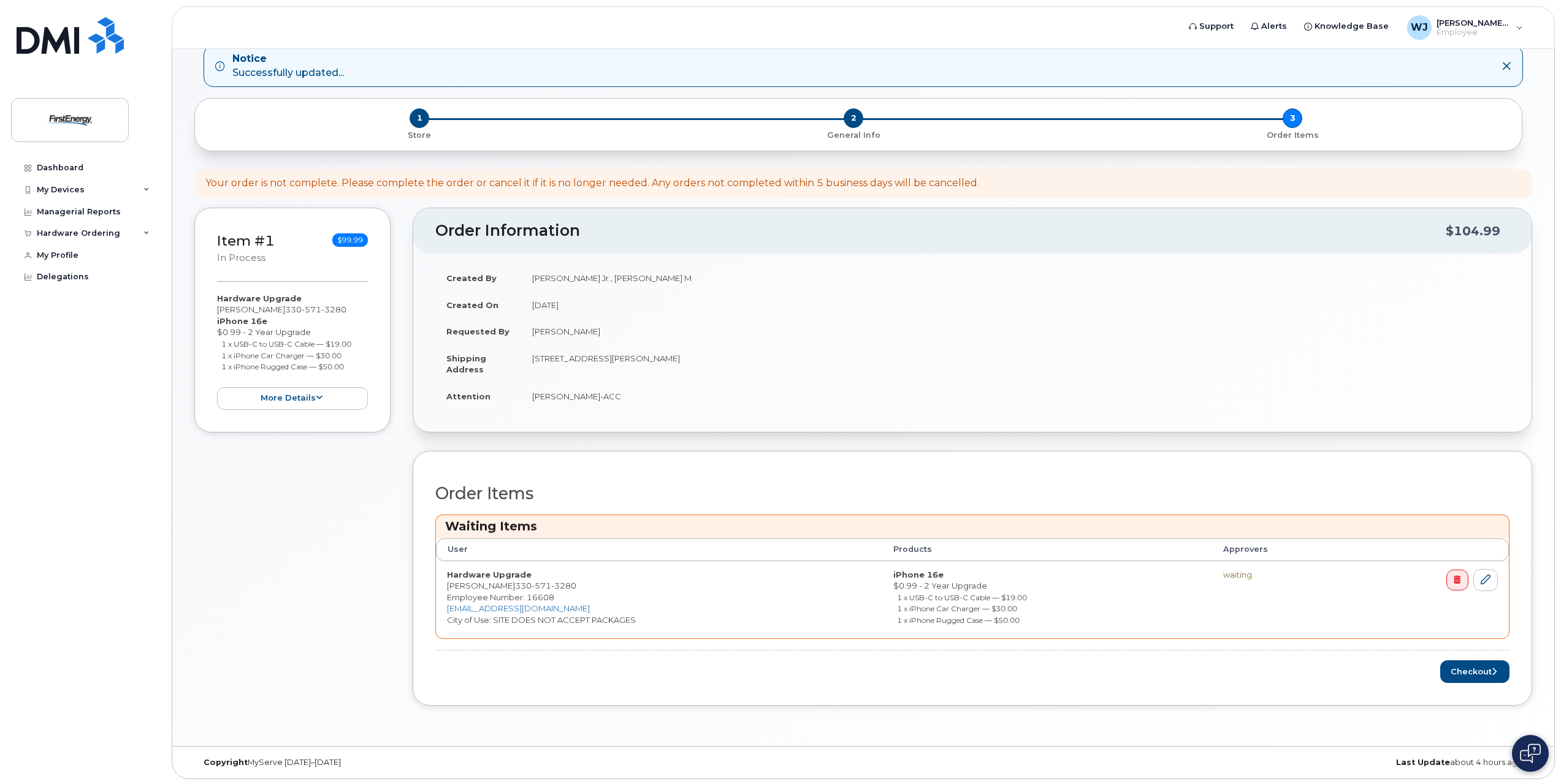
scroll to position [68, 0]
click at [1461, 672] on button "Checkout" at bounding box center [1474, 670] width 69 height 22
